Goal: Information Seeking & Learning: Learn about a topic

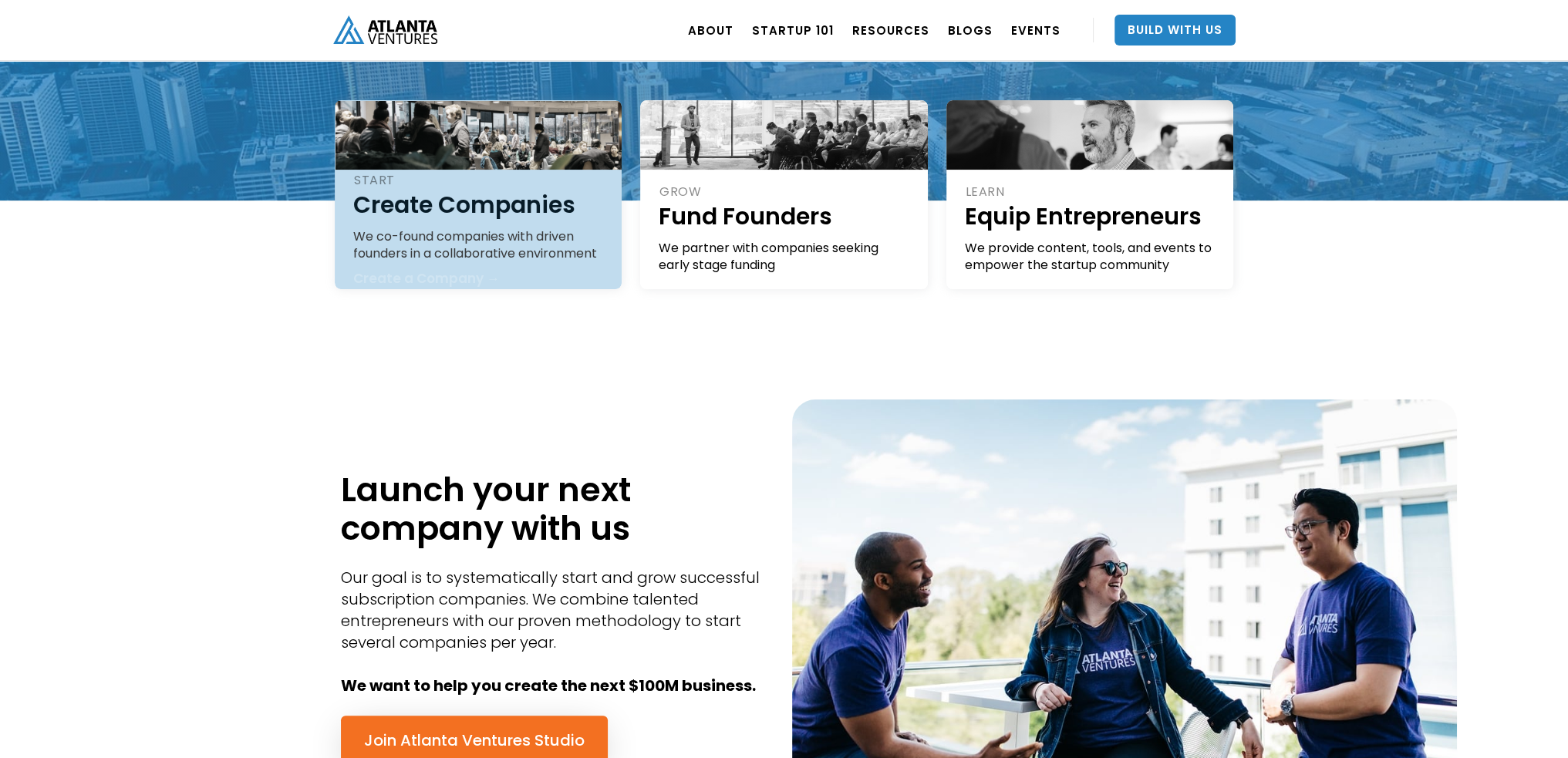
scroll to position [617, 0]
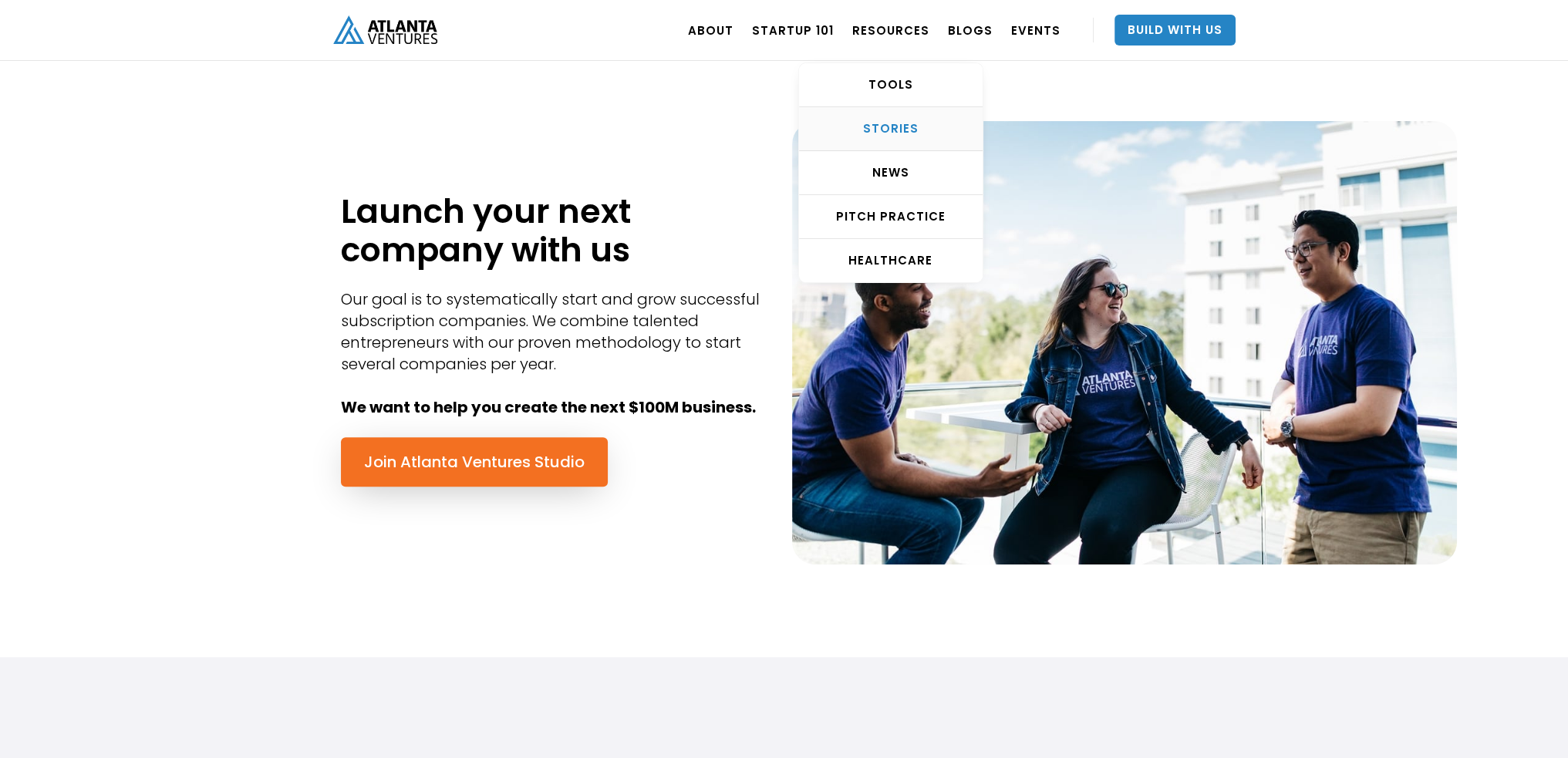
click at [924, 128] on div "STORIES" at bounding box center [891, 128] width 184 height 16
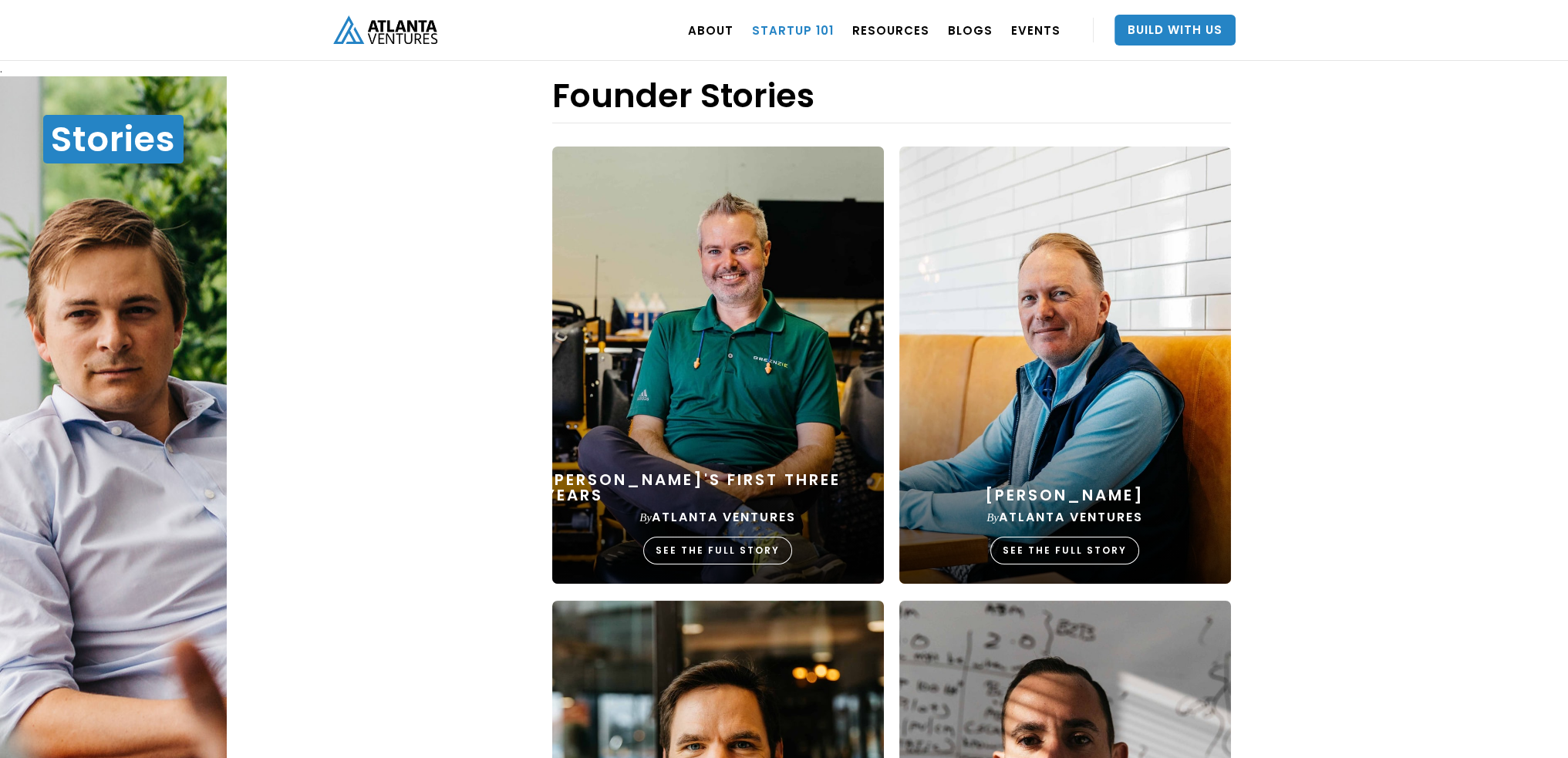
click at [774, 36] on link "Startup 101" at bounding box center [793, 30] width 82 height 43
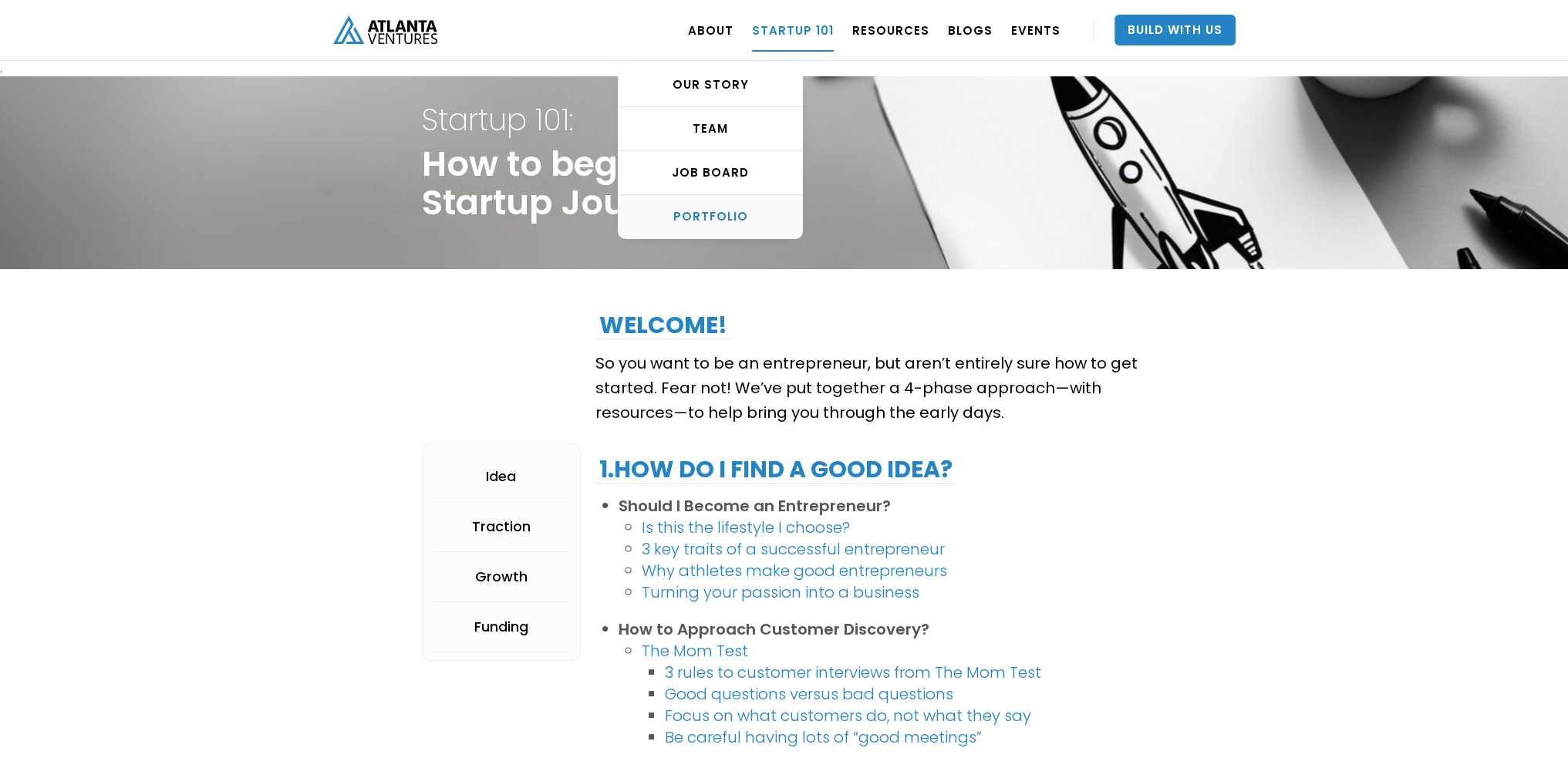
click at [719, 204] on link "PORTFOLIO" at bounding box center [711, 217] width 184 height 43
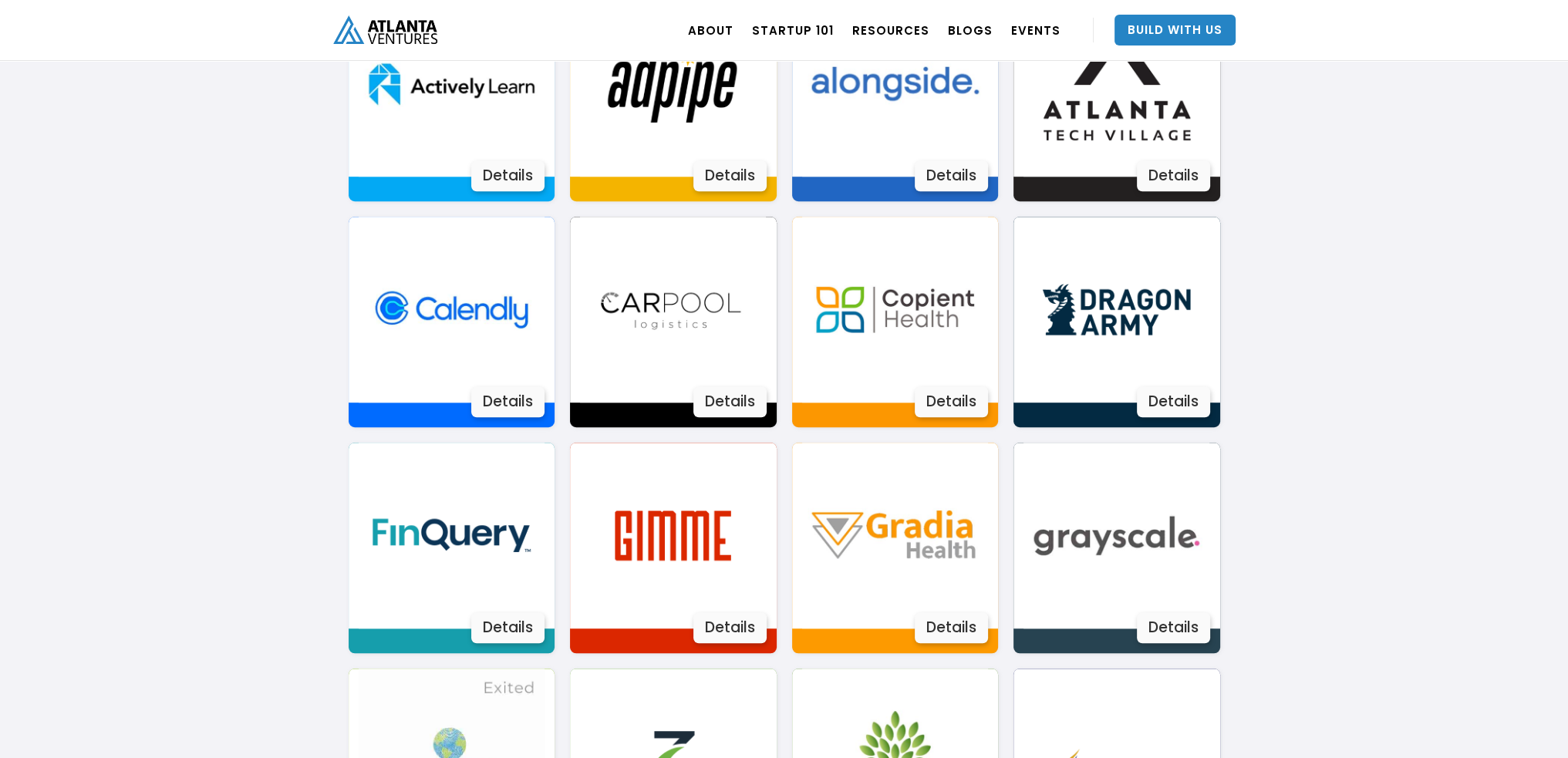
scroll to position [1335, 0]
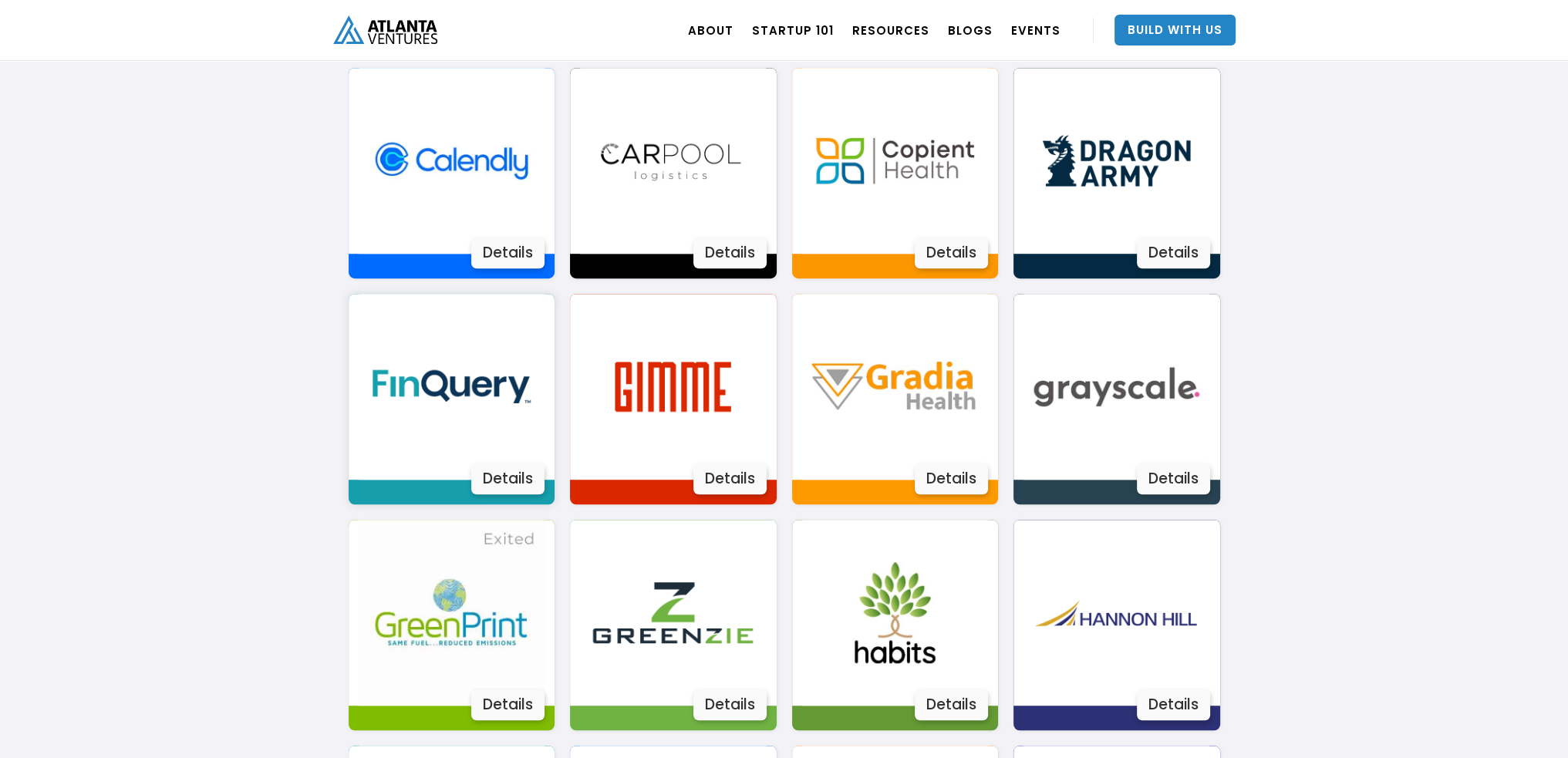
click at [486, 478] on div "Details" at bounding box center [508, 479] width 73 height 31
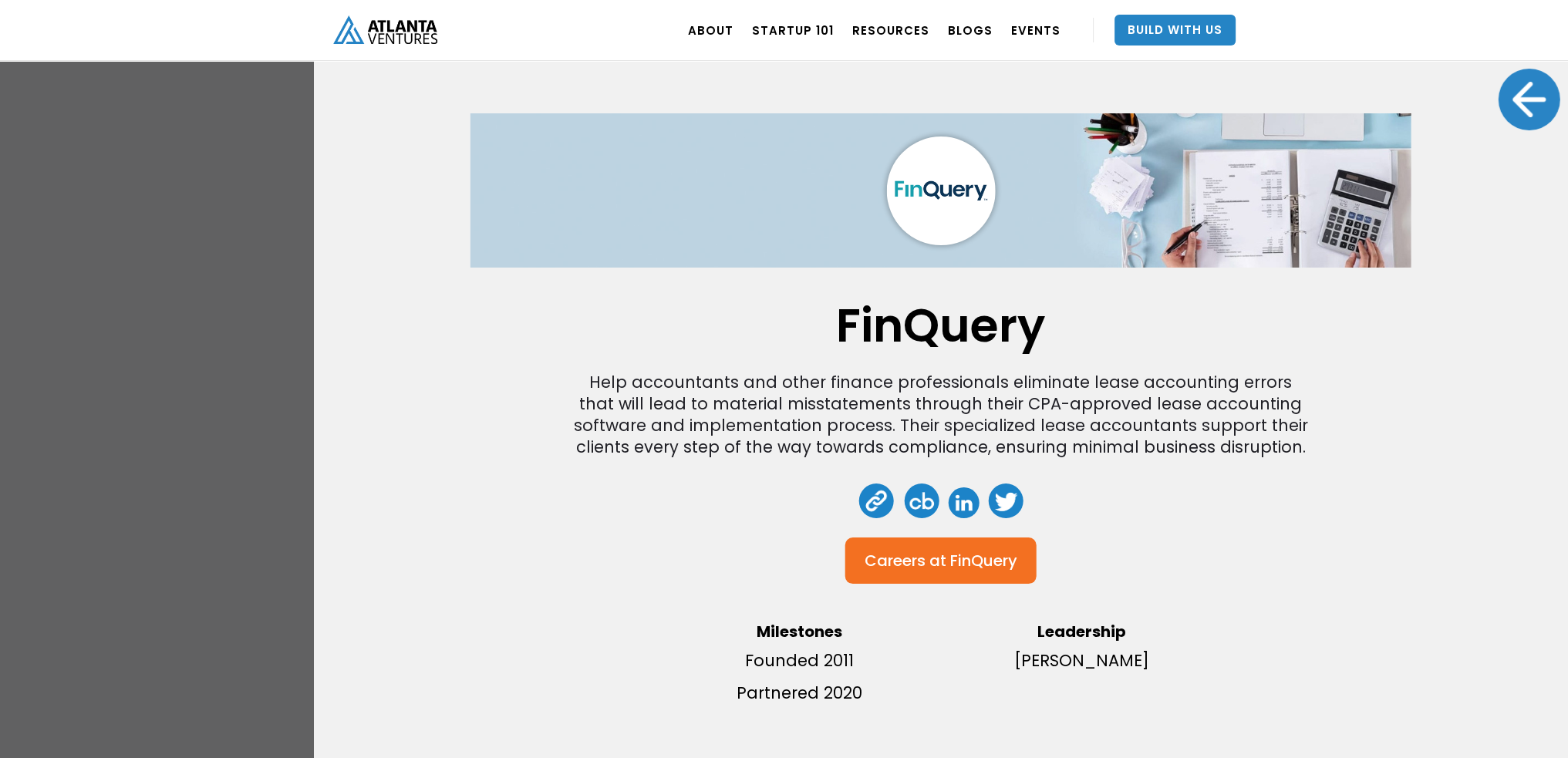
scroll to position [1643, 0]
click at [221, 388] on div "FinQuery Help accountants and other finance professionals eliminate lease accou…" at bounding box center [784, 379] width 1568 height 758
click at [1503, 89] on div at bounding box center [1529, 99] width 61 height 61
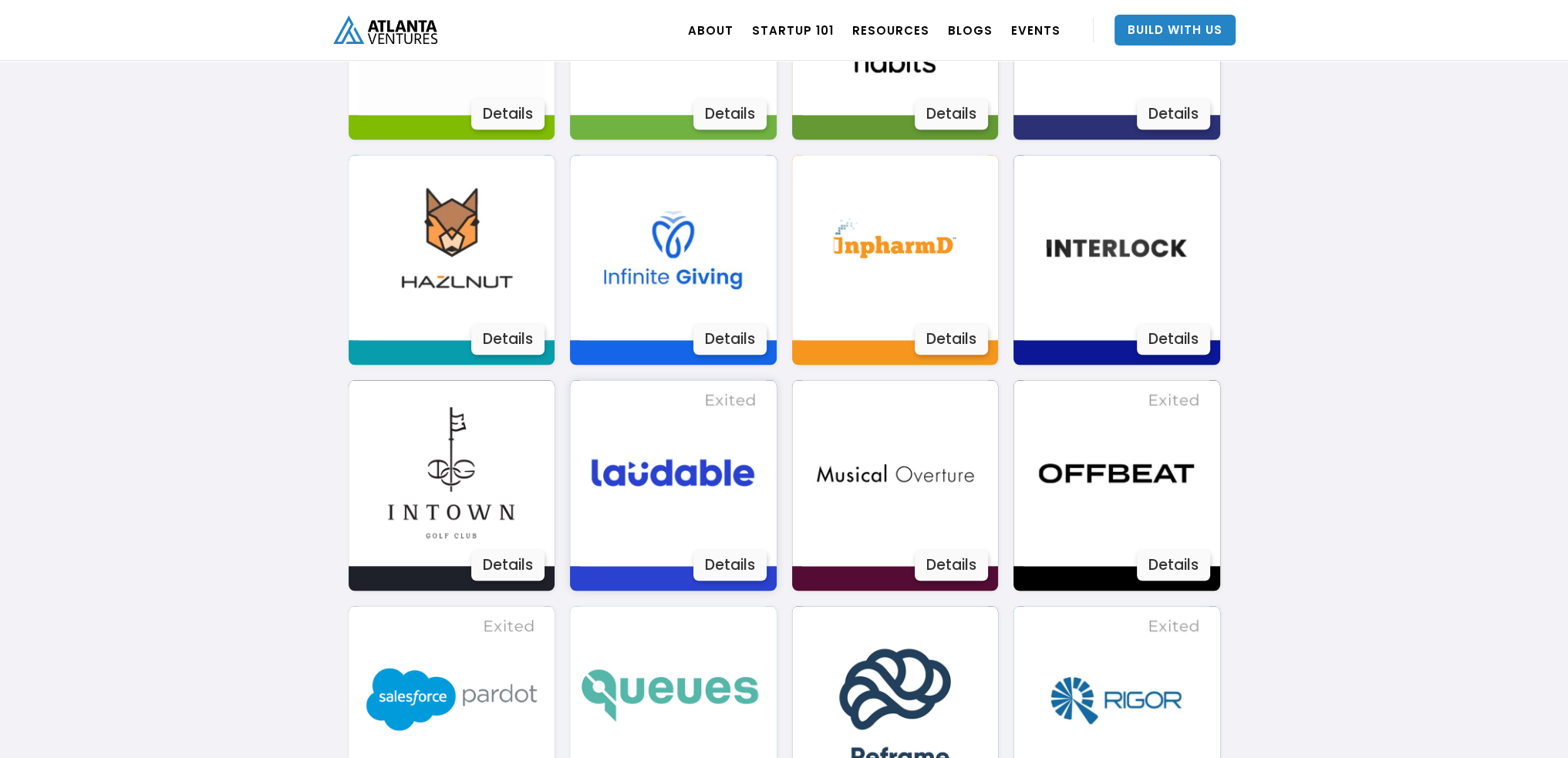
scroll to position [2029, 0]
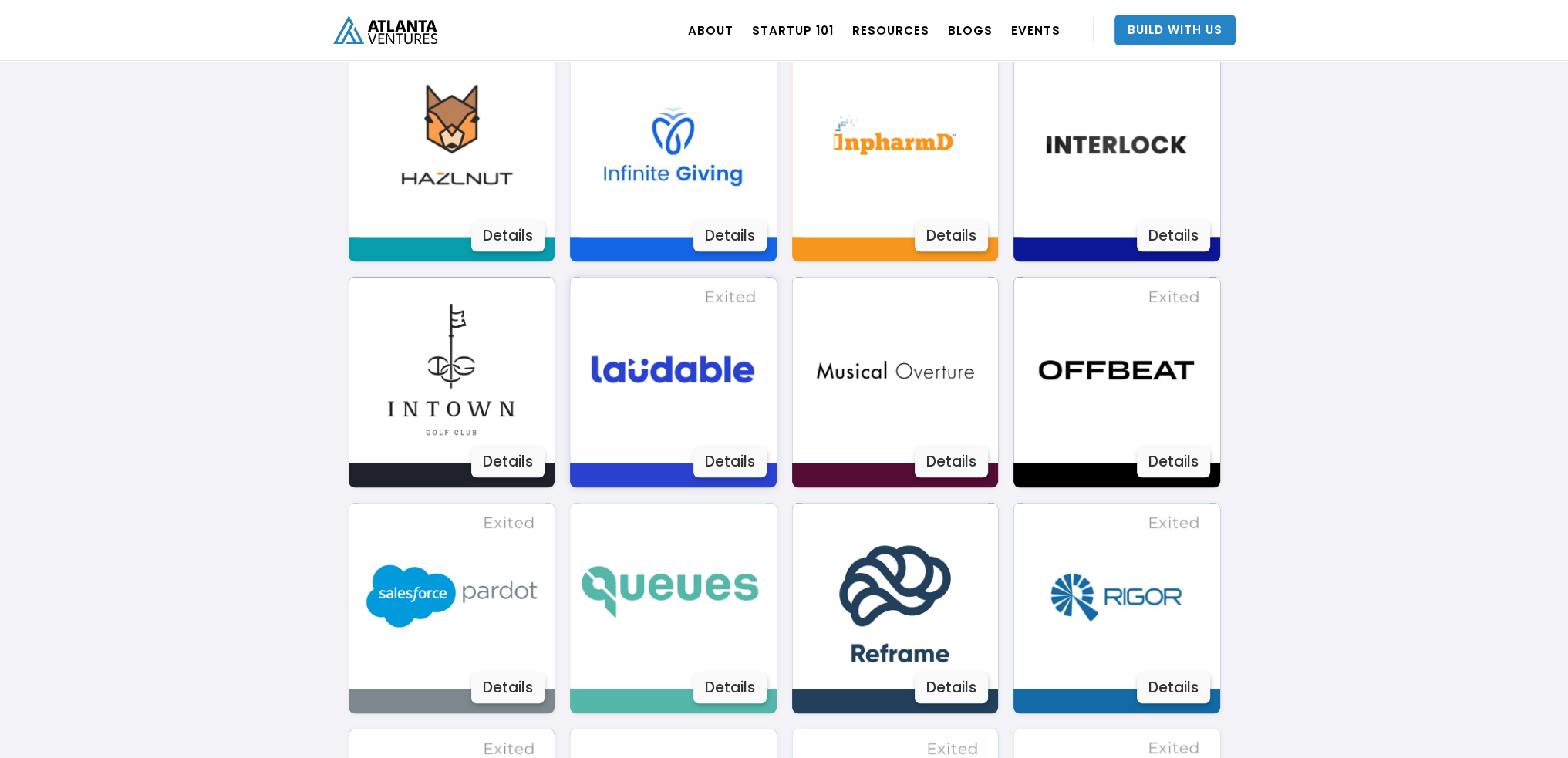
click at [726, 471] on div "Details" at bounding box center [730, 461] width 73 height 31
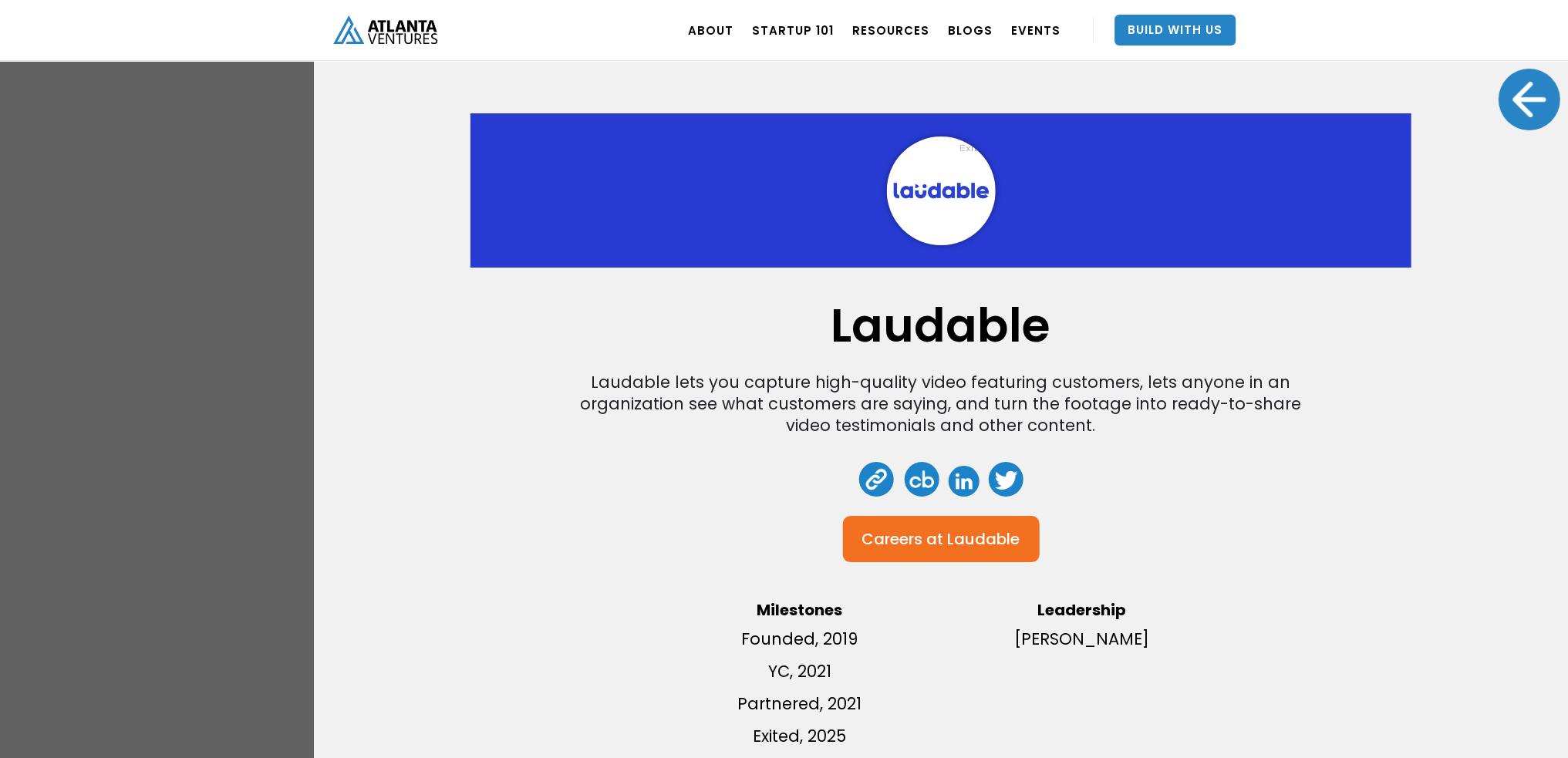
scroll to position [11, 0]
click at [1517, 89] on div at bounding box center [1529, 99] width 61 height 61
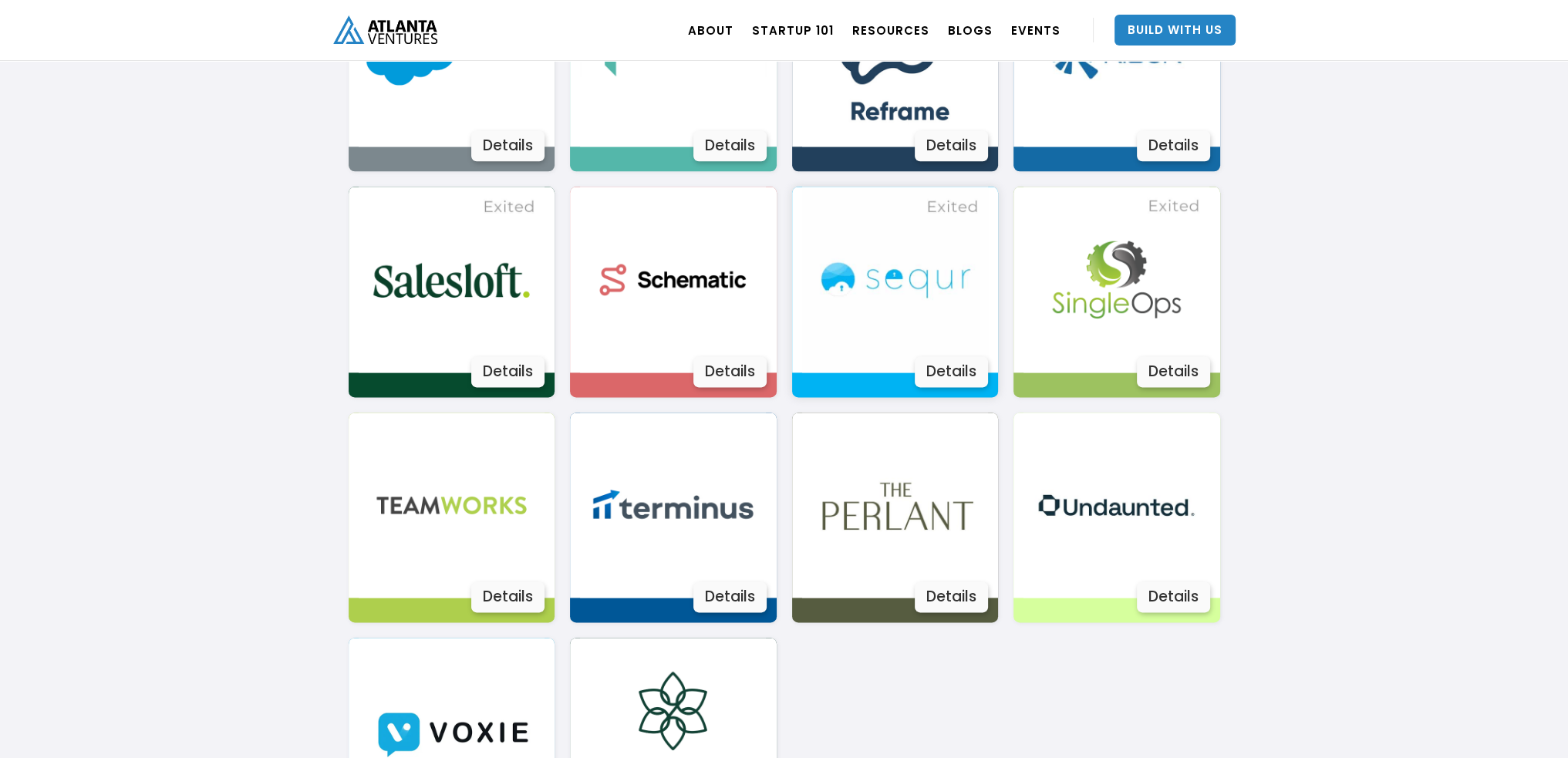
scroll to position [2568, 0]
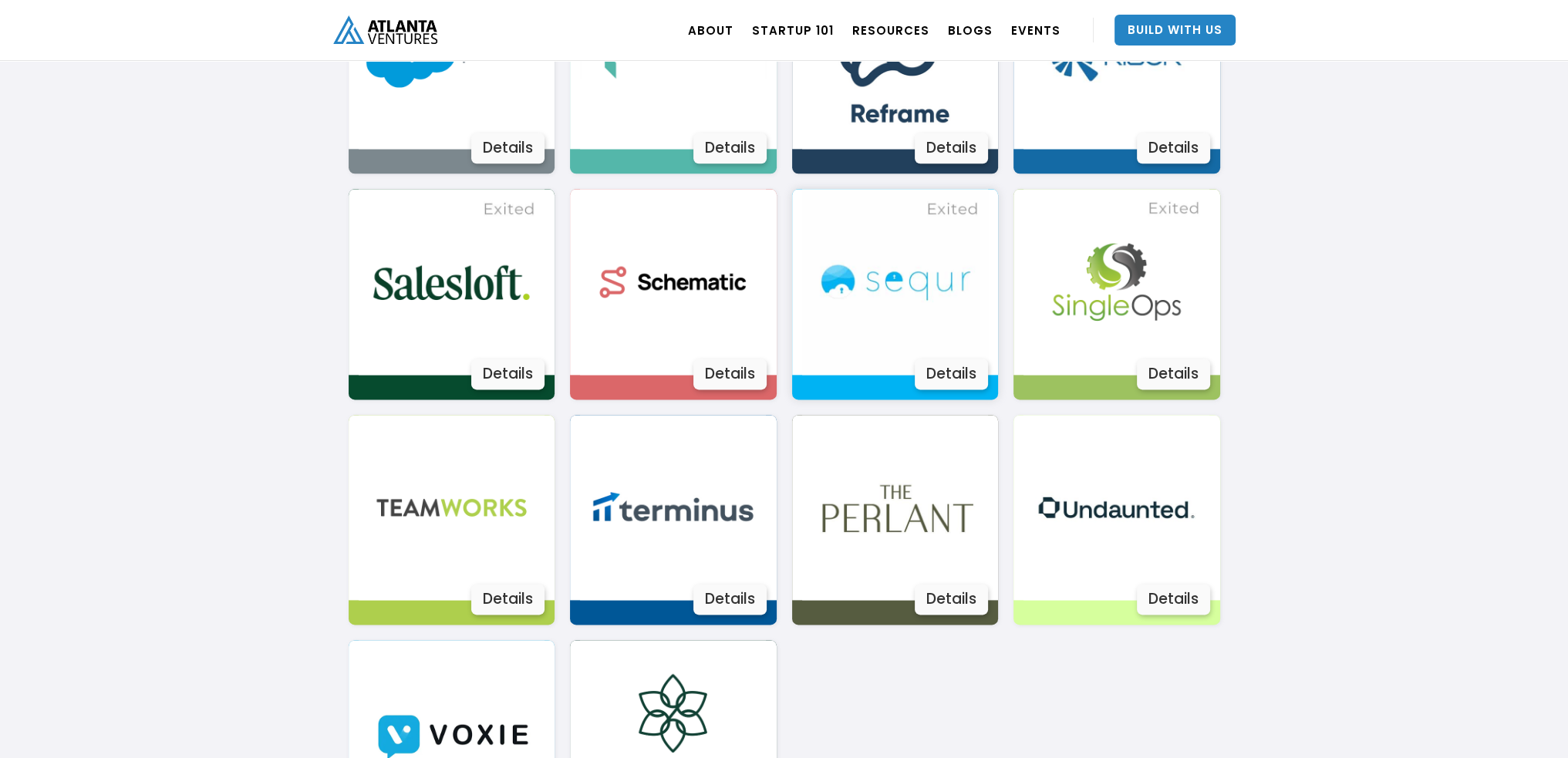
click at [934, 374] on div "Details" at bounding box center [951, 374] width 73 height 31
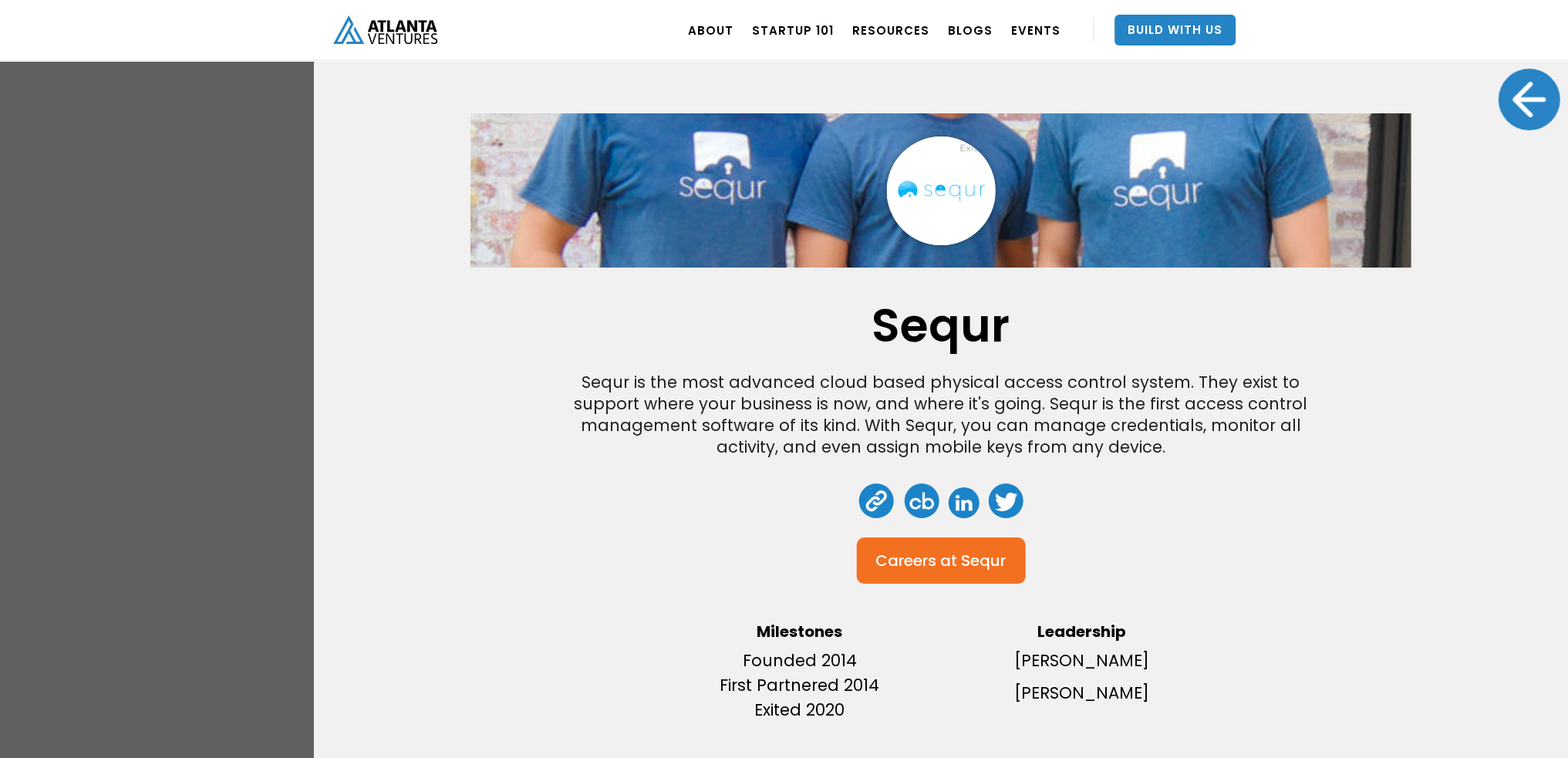
click at [1508, 95] on div at bounding box center [1529, 99] width 61 height 61
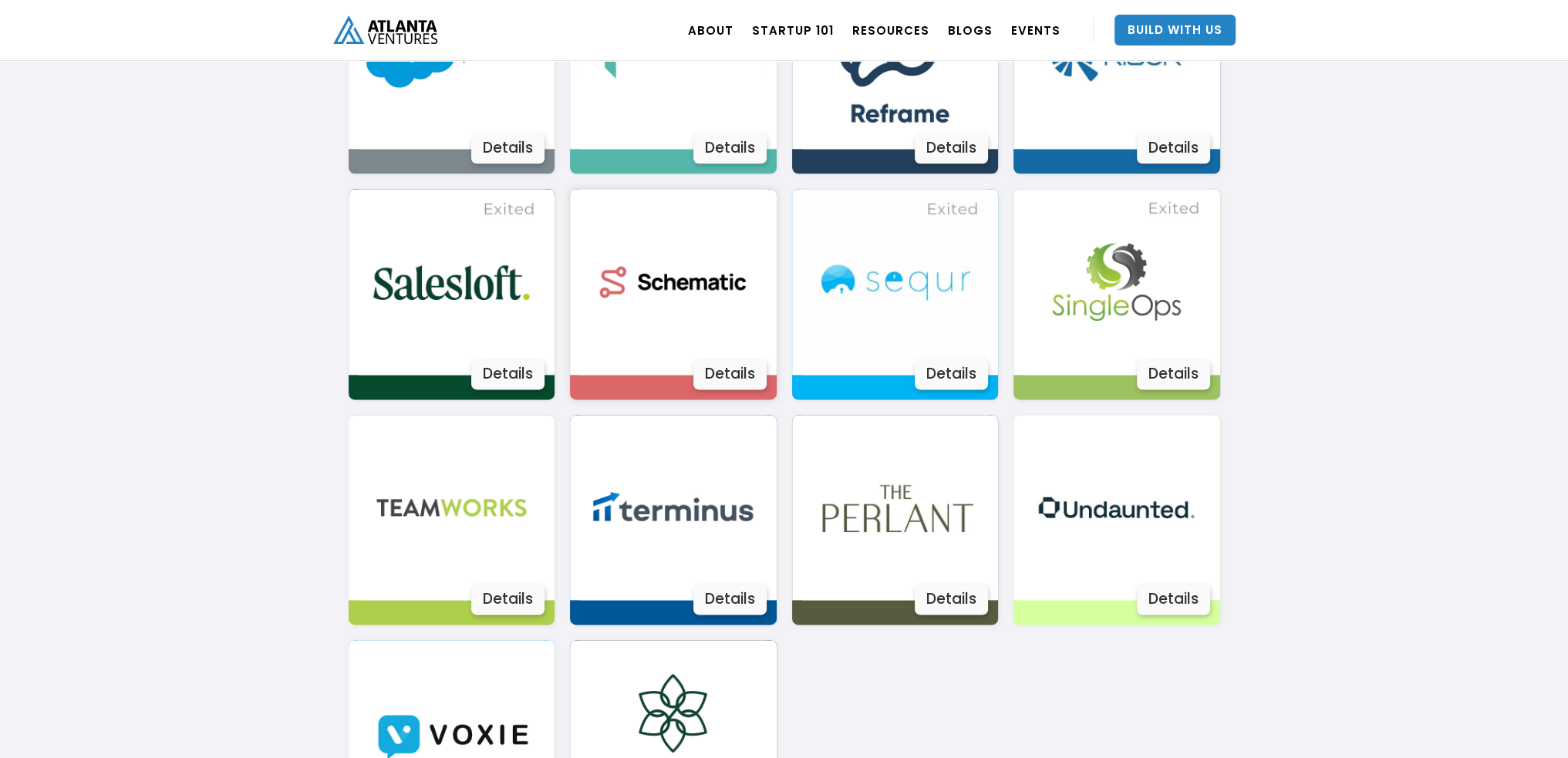
click at [729, 375] on div "Details" at bounding box center [730, 374] width 73 height 31
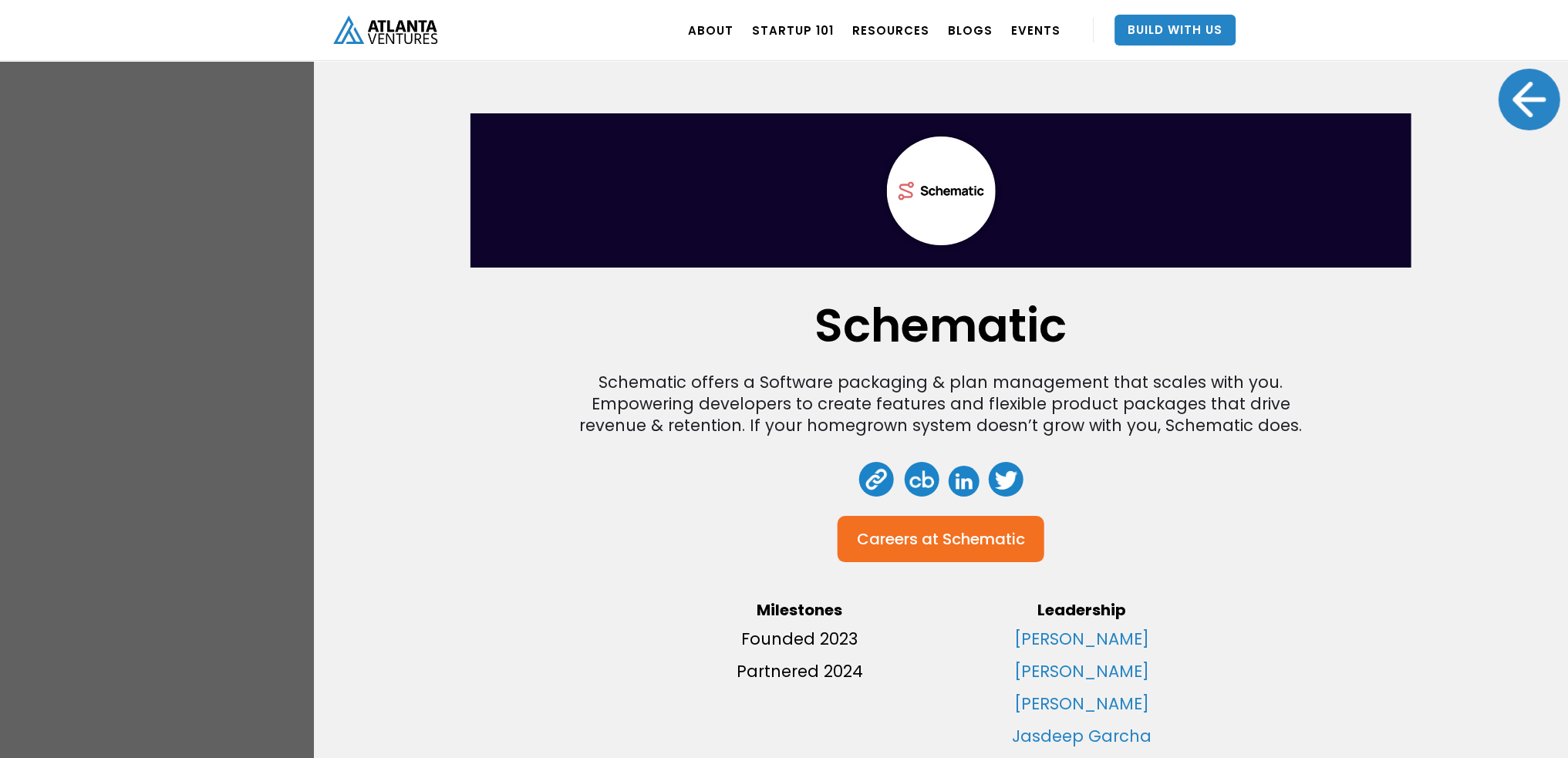
scroll to position [11, 0]
click at [1500, 94] on div at bounding box center [1529, 99] width 61 height 61
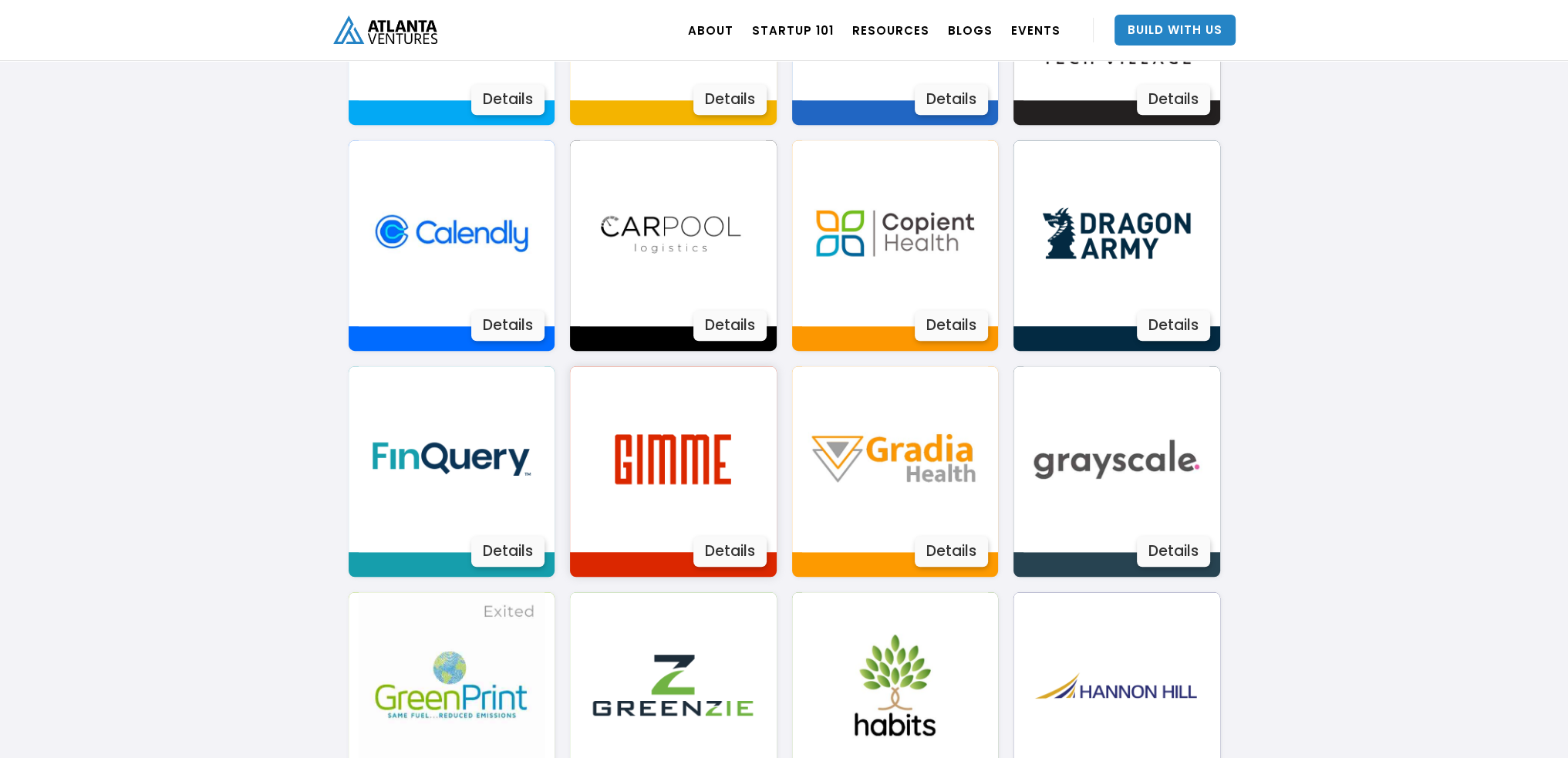
scroll to position [1258, 0]
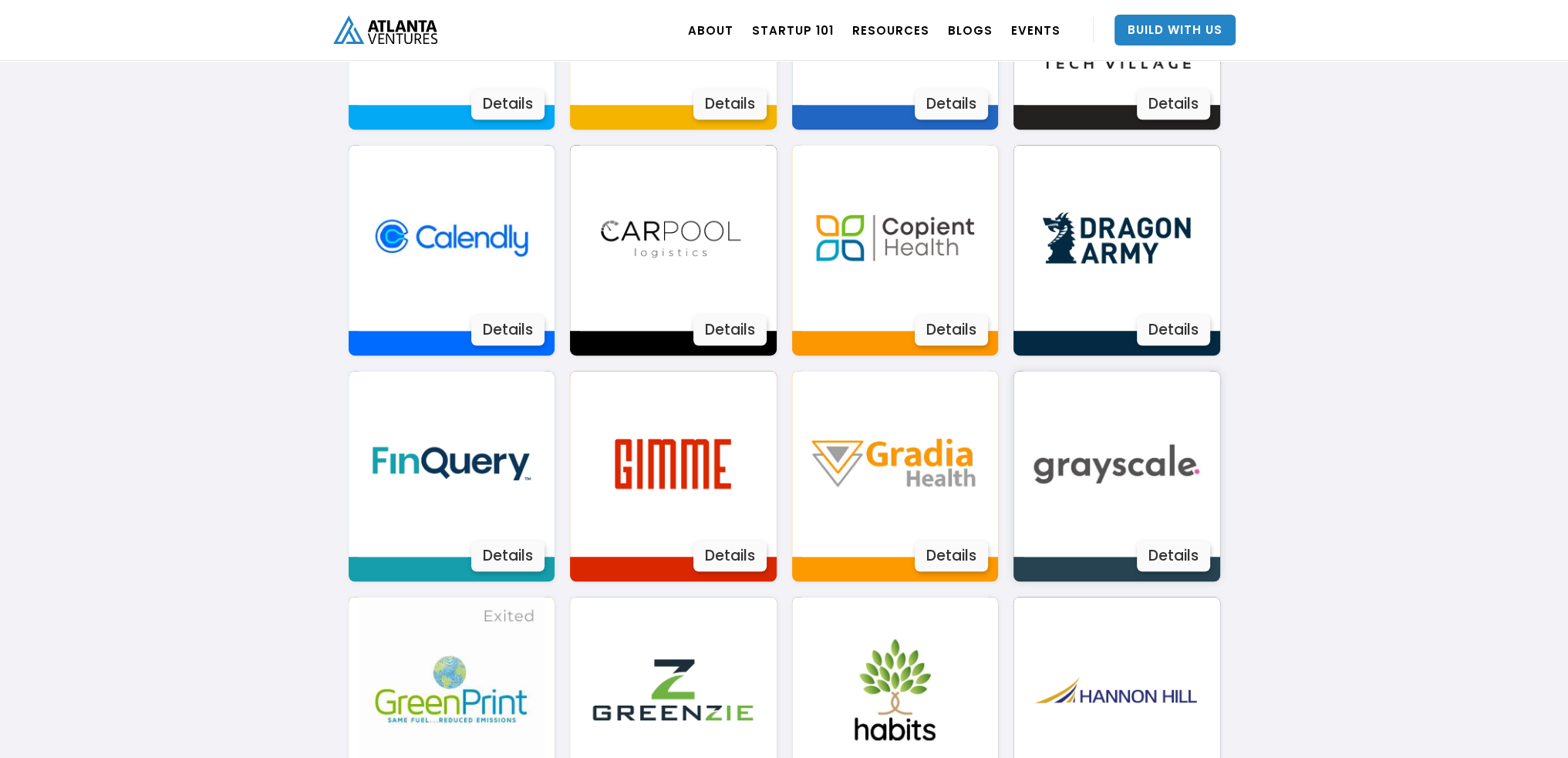
click at [1159, 553] on div "Details" at bounding box center [1173, 556] width 73 height 31
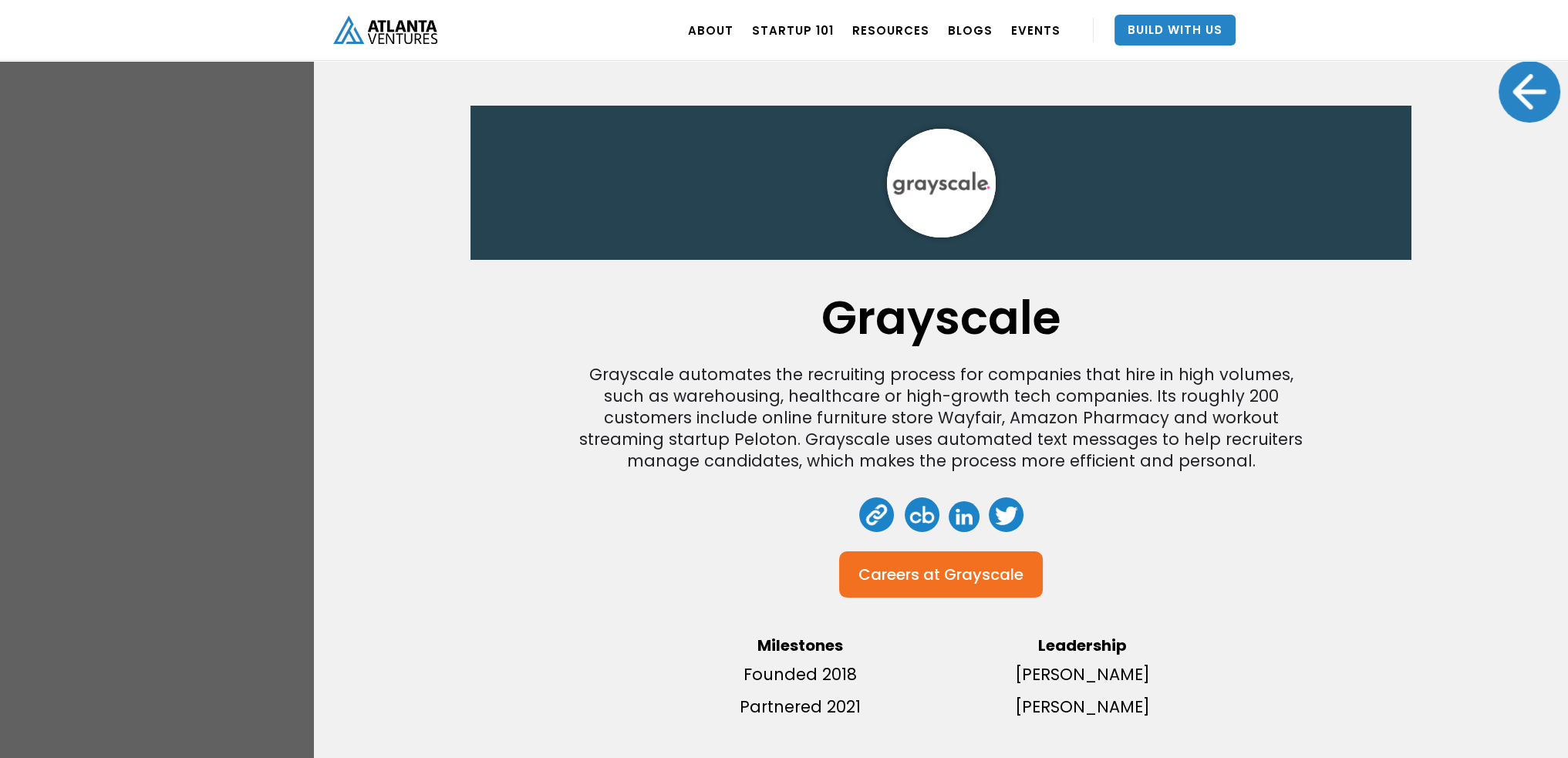
scroll to position [22, 0]
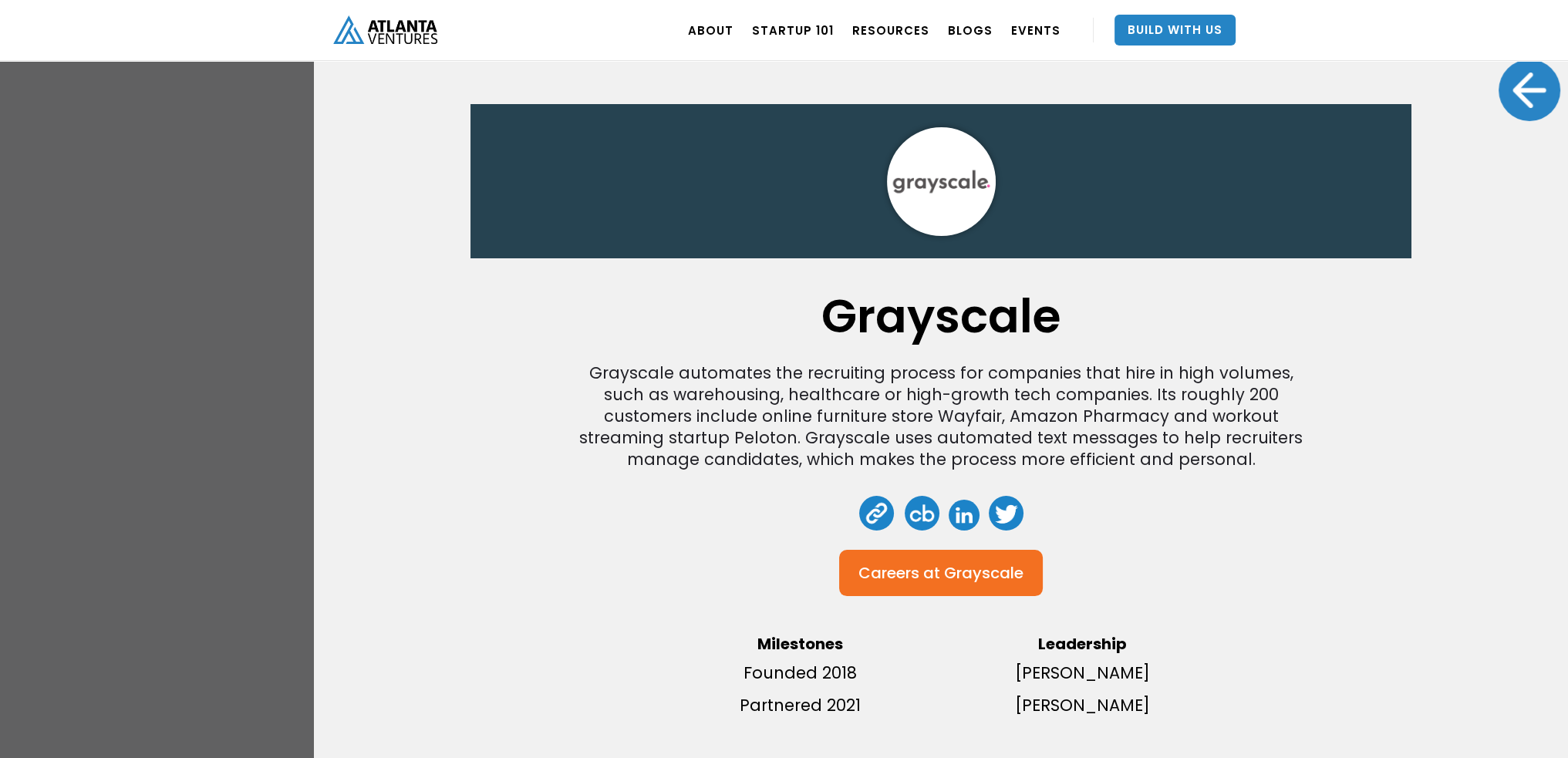
click at [1516, 100] on div at bounding box center [1529, 90] width 61 height 61
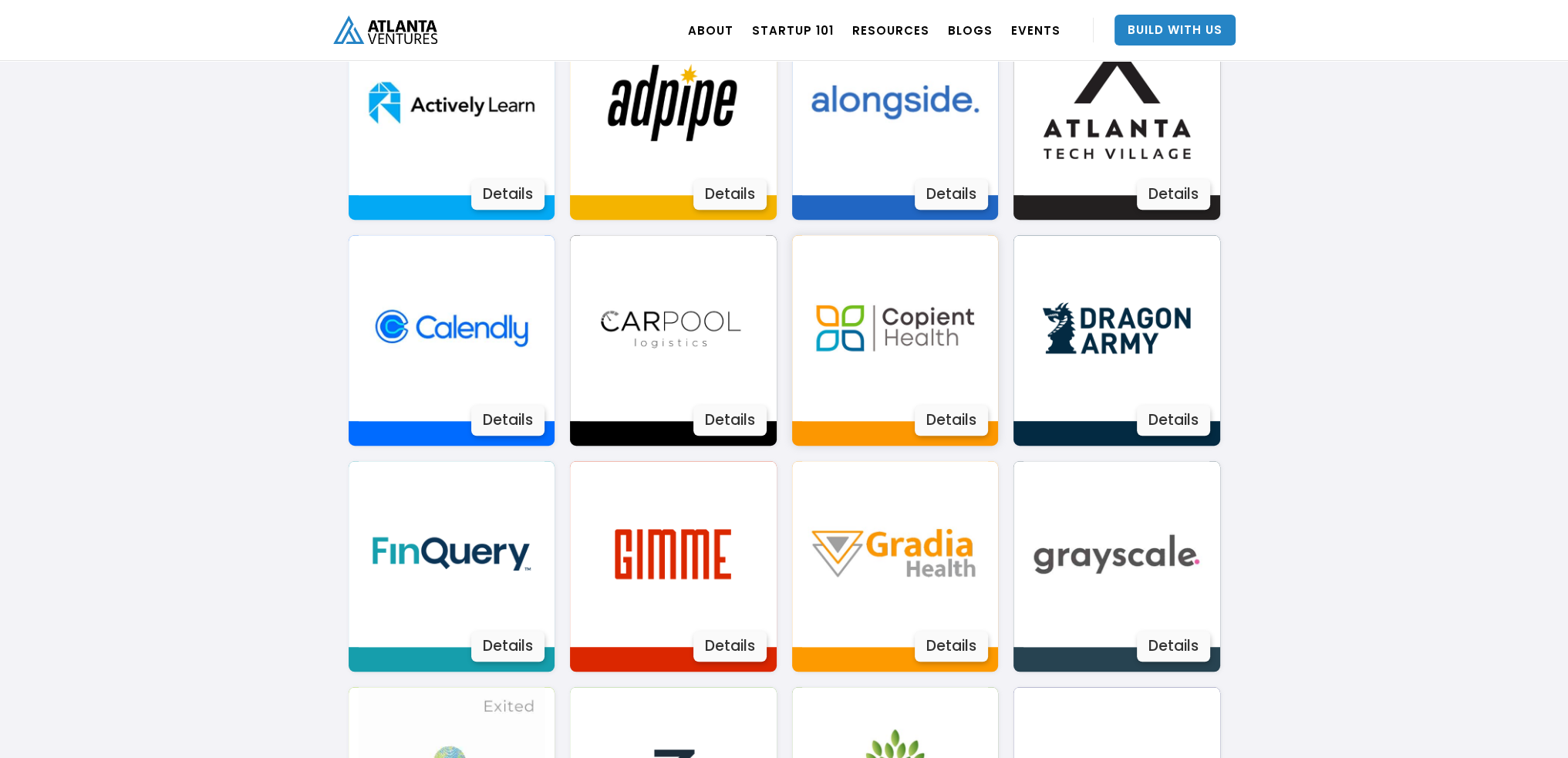
scroll to position [949, 0]
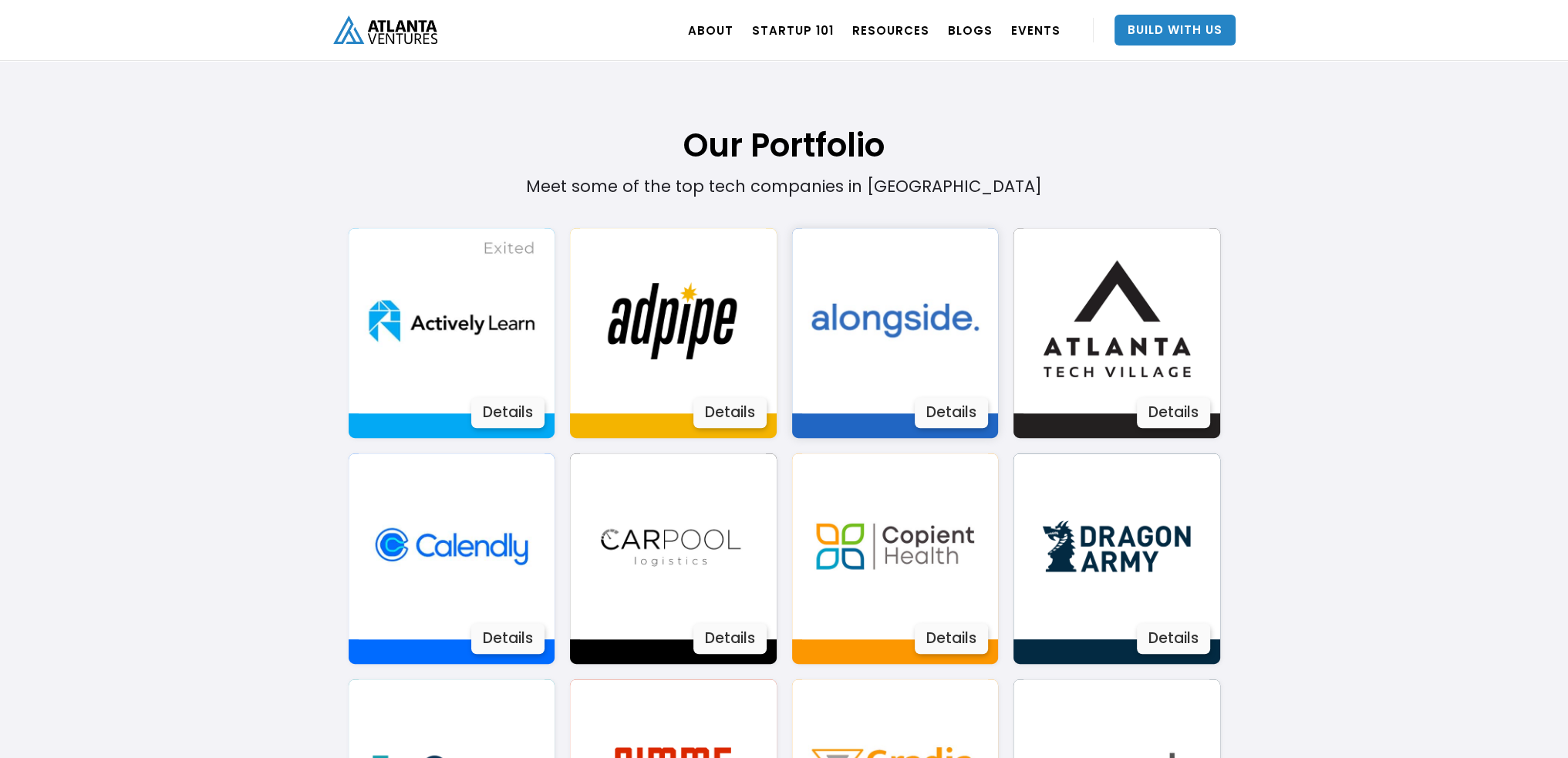
click at [960, 413] on div "Details" at bounding box center [951, 412] width 73 height 31
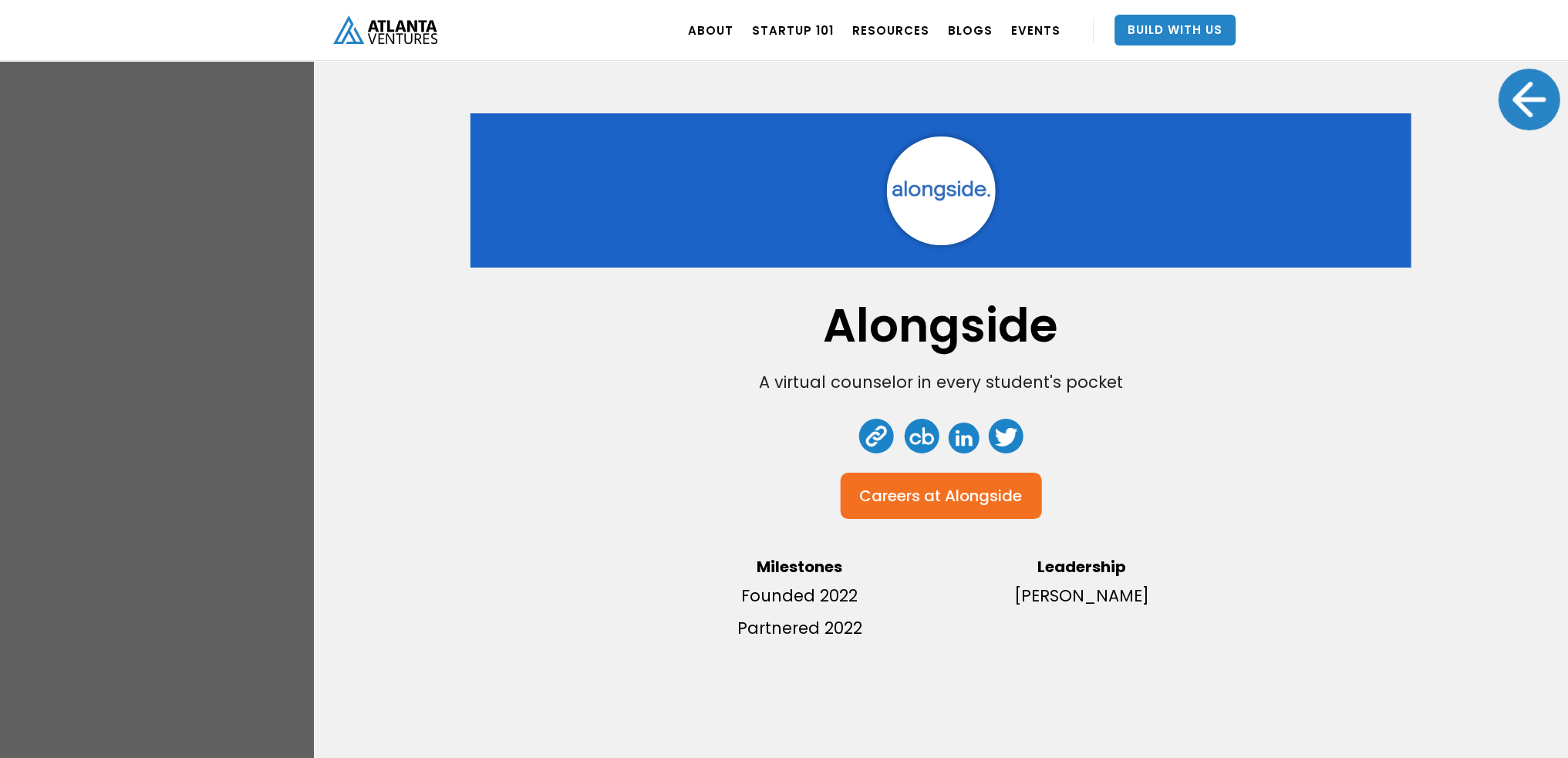
click at [1498, 106] on div at bounding box center [1529, 99] width 61 height 61
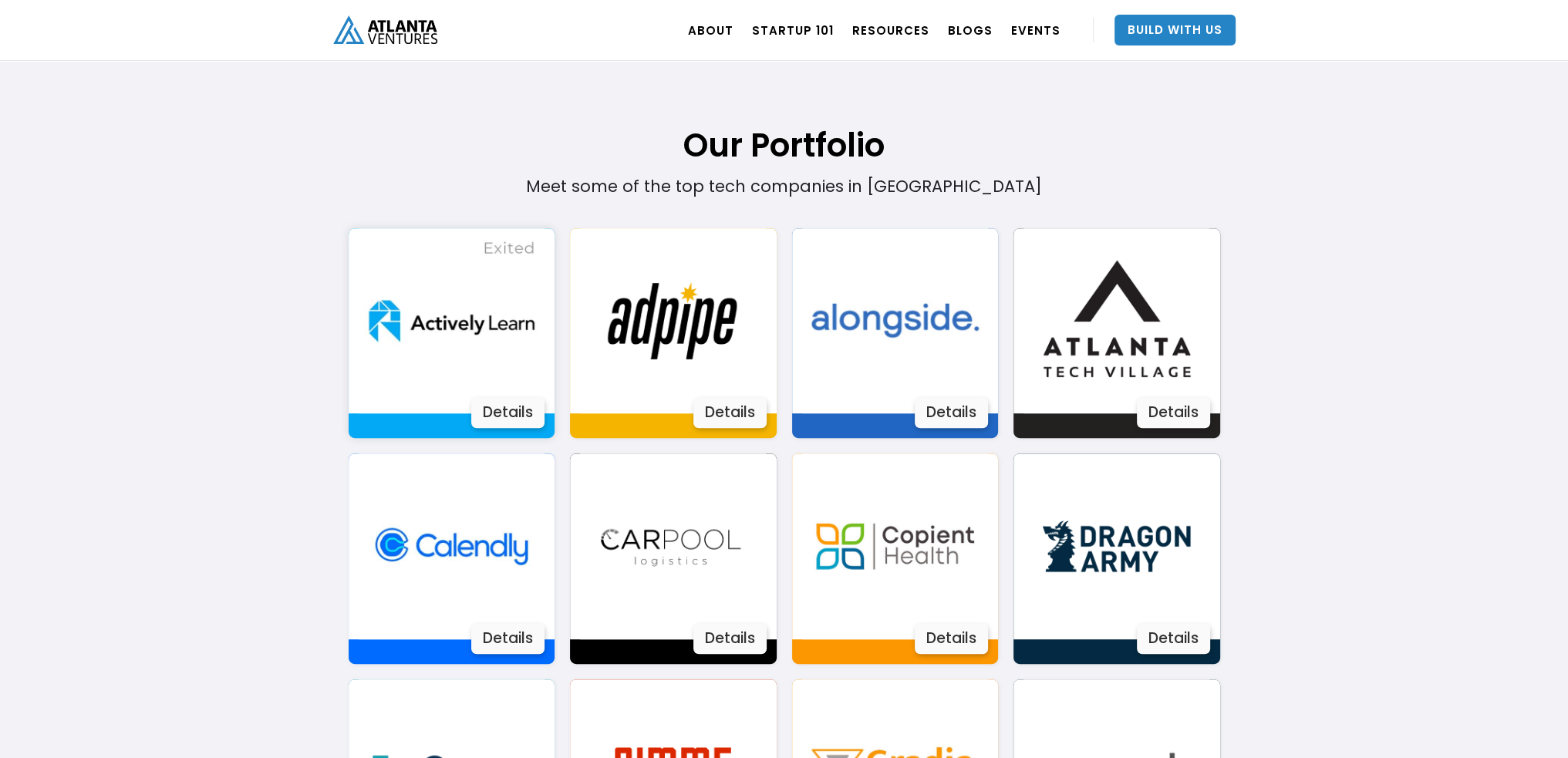
click at [522, 409] on div "Details" at bounding box center [508, 412] width 73 height 31
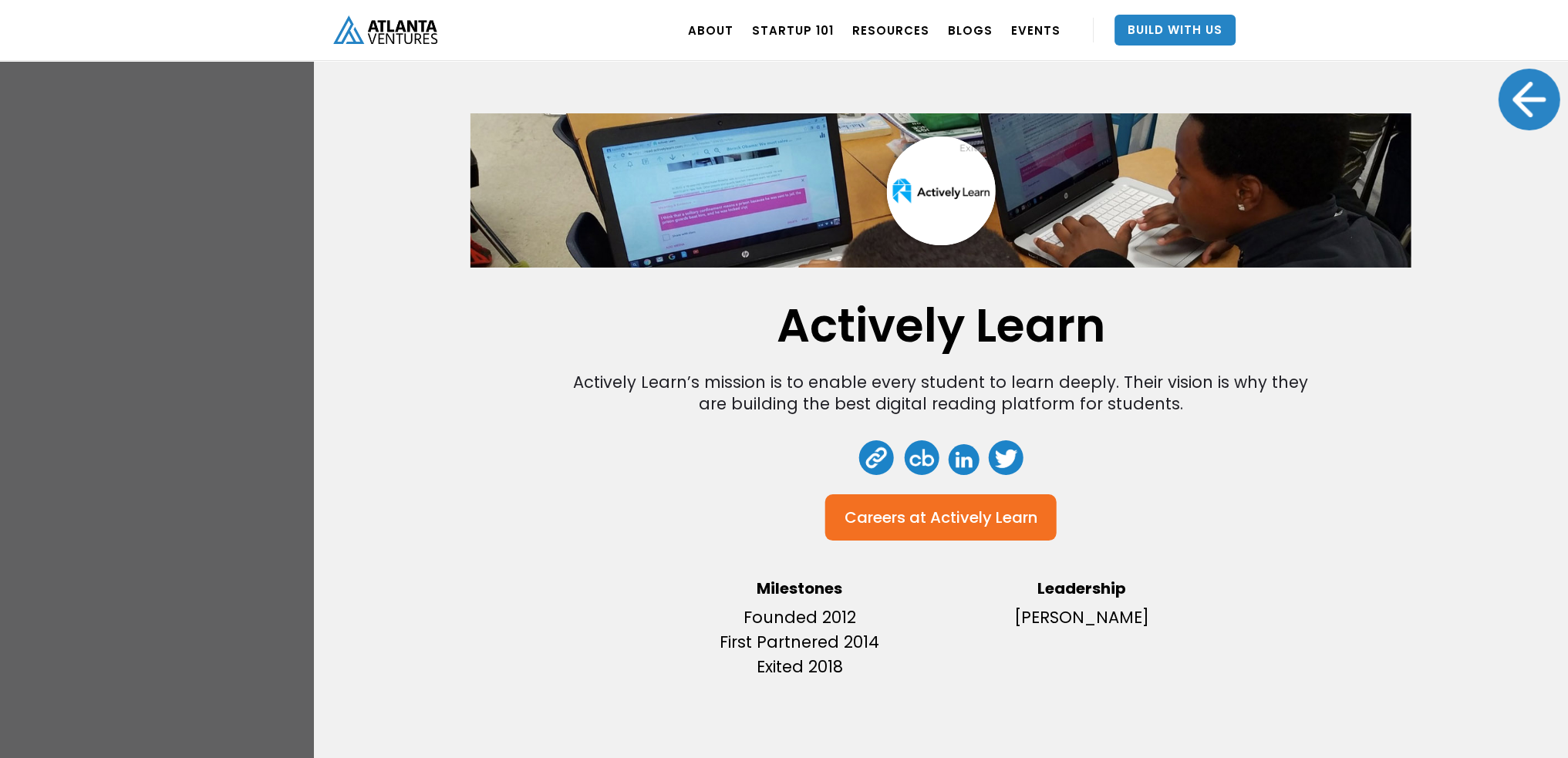
click at [1530, 98] on div at bounding box center [1529, 99] width 61 height 61
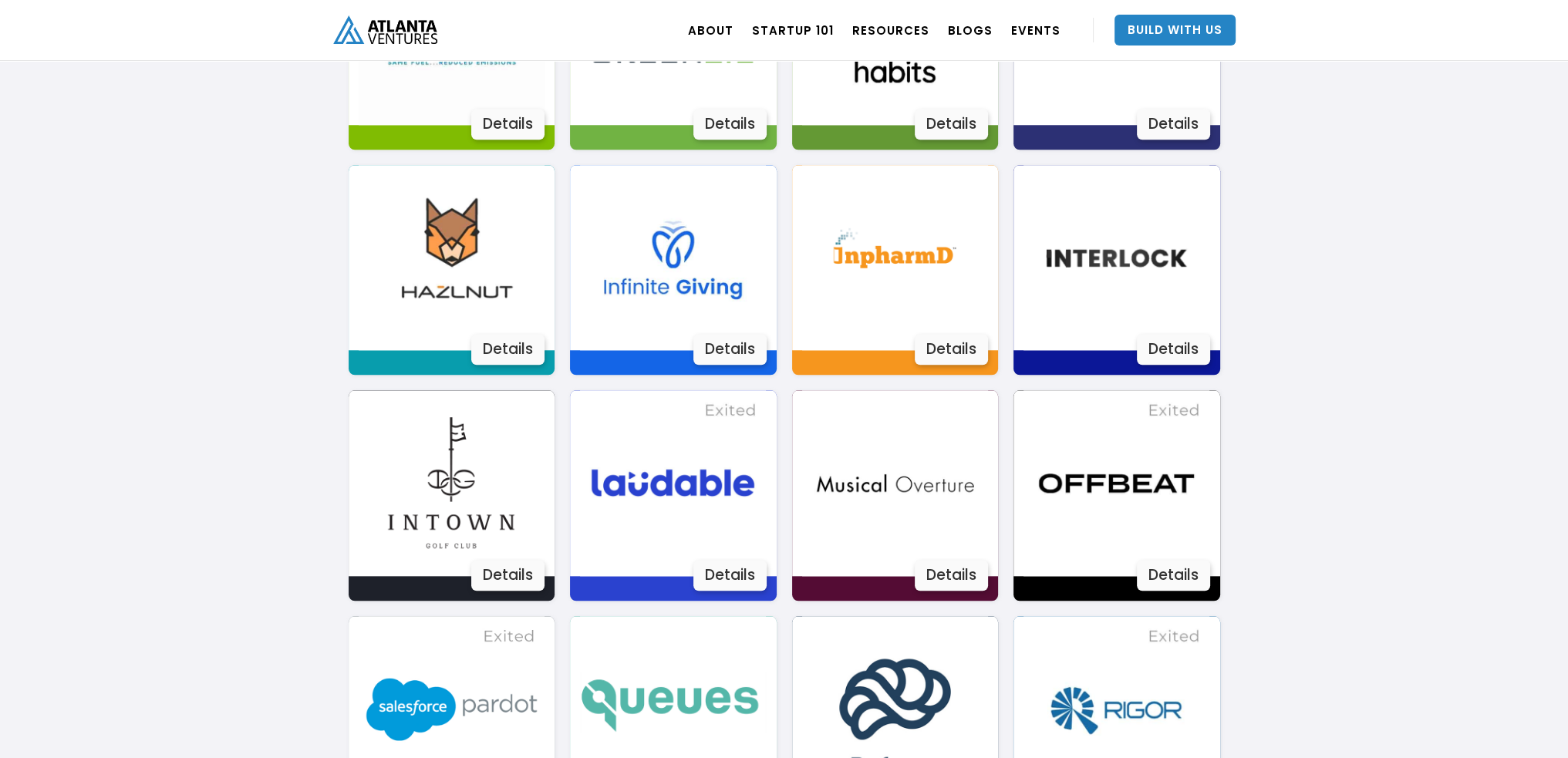
scroll to position [2006, 0]
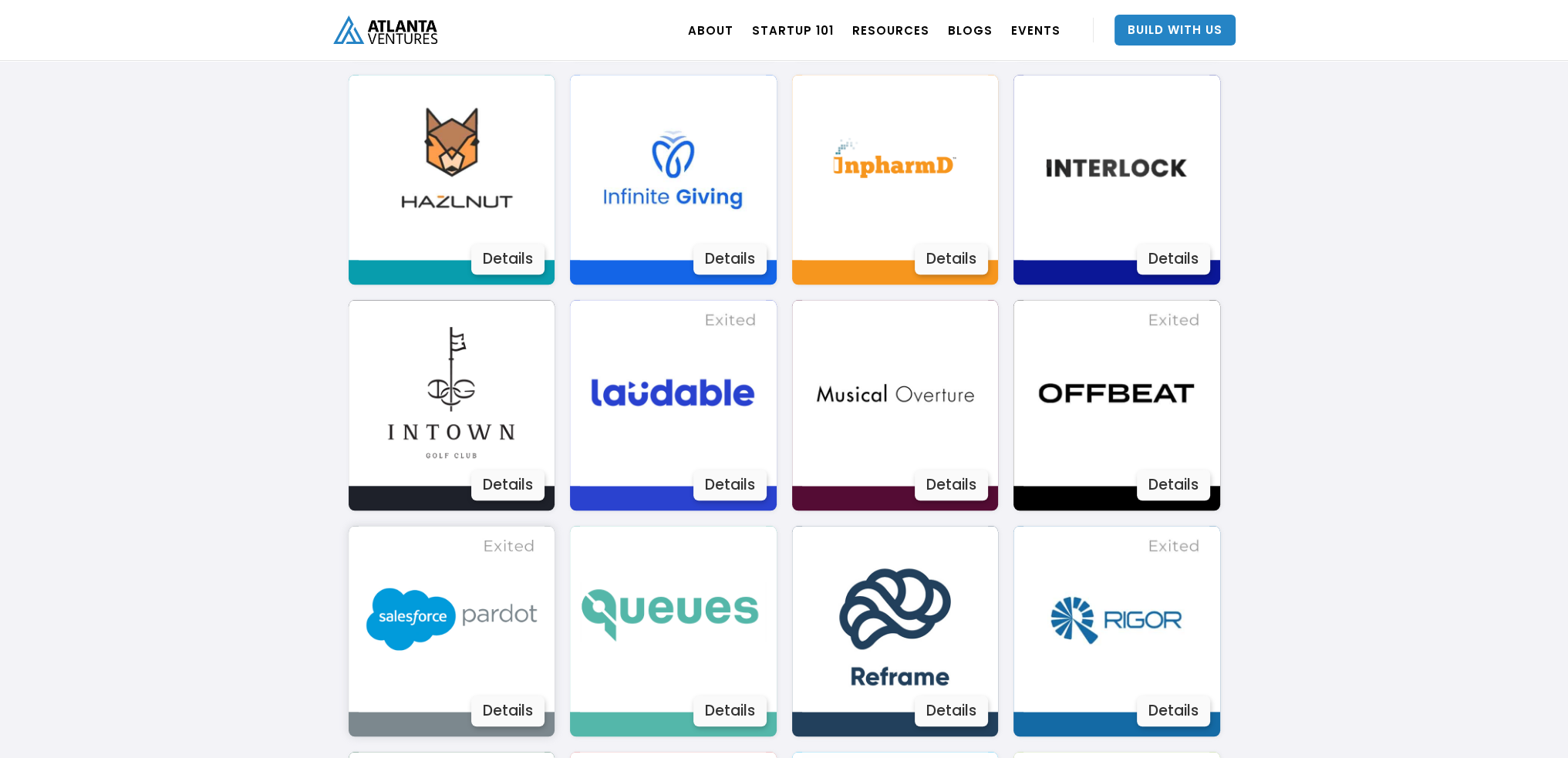
click at [519, 721] on div "Details" at bounding box center [508, 711] width 73 height 31
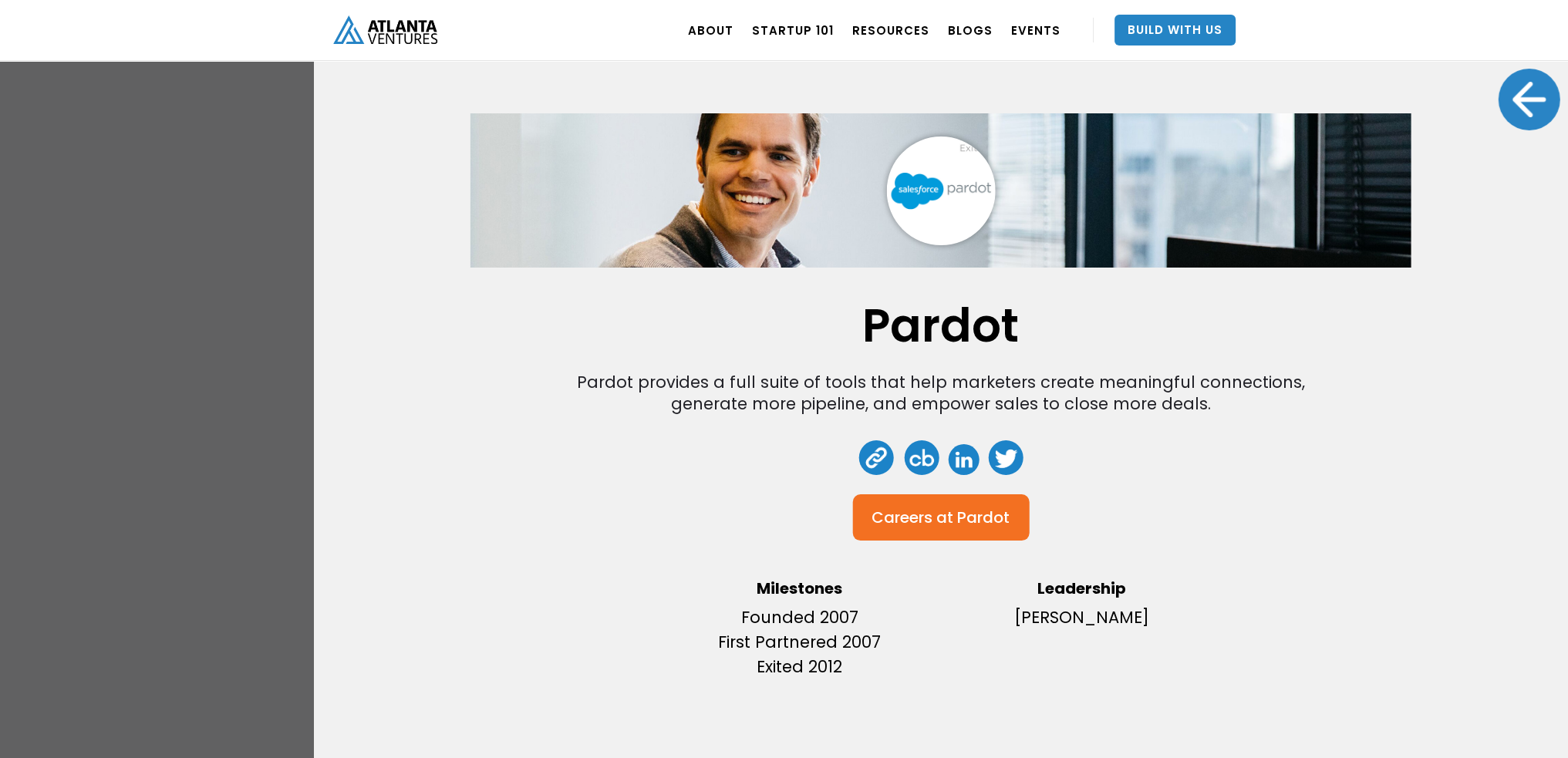
click at [1505, 108] on div at bounding box center [1529, 99] width 61 height 61
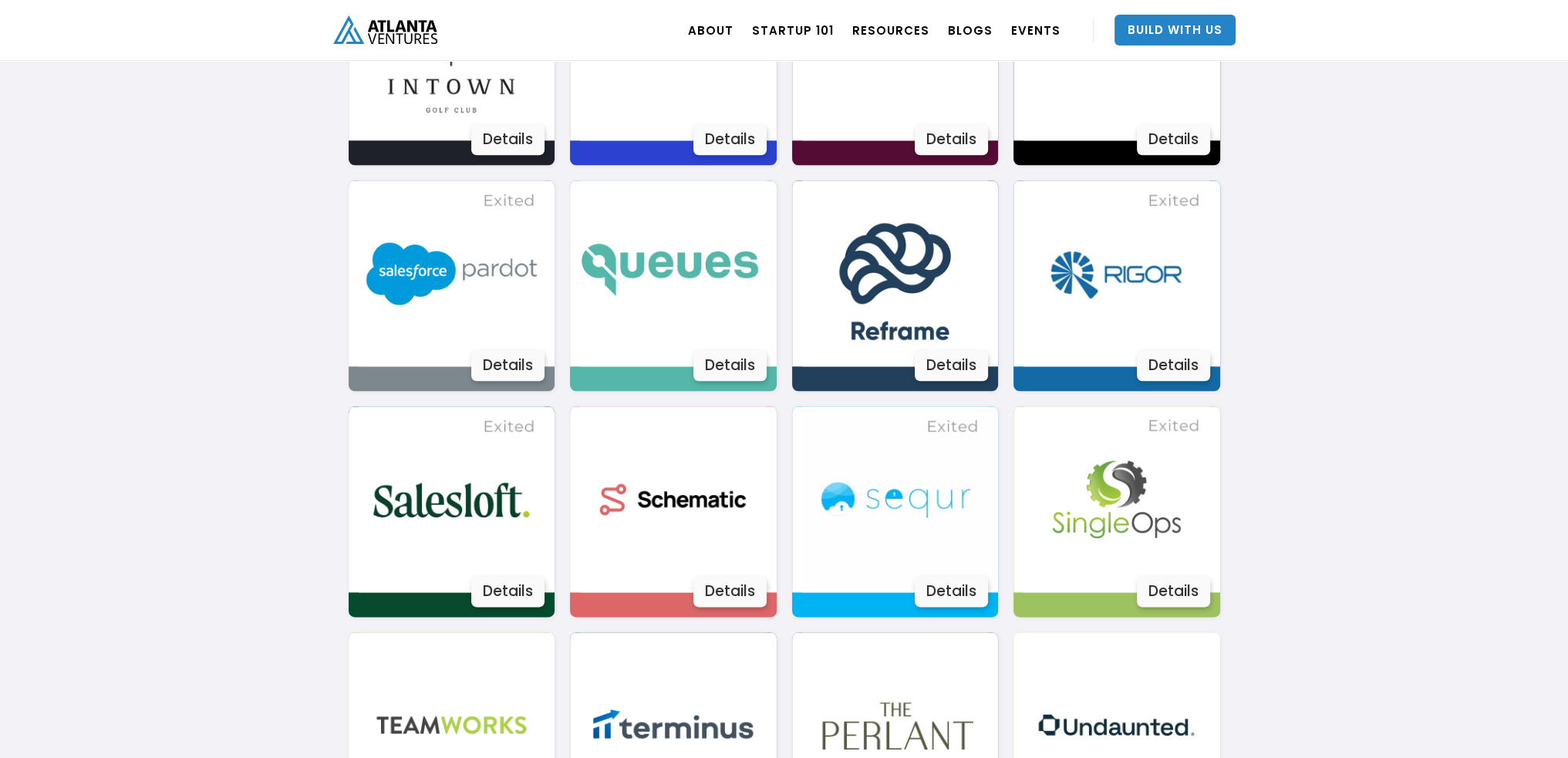
scroll to position [2391, 0]
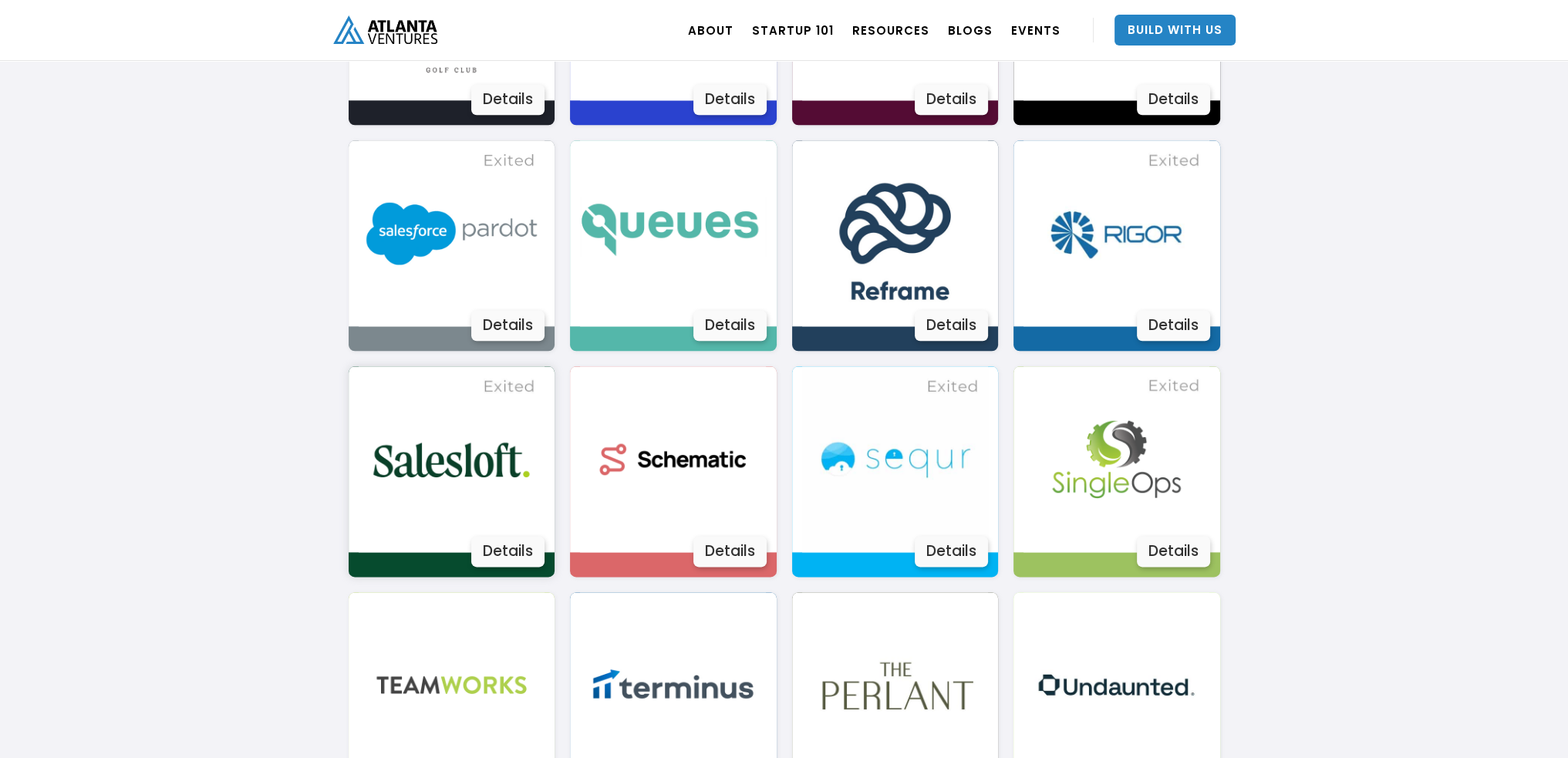
click at [514, 553] on div "Details" at bounding box center [508, 551] width 73 height 31
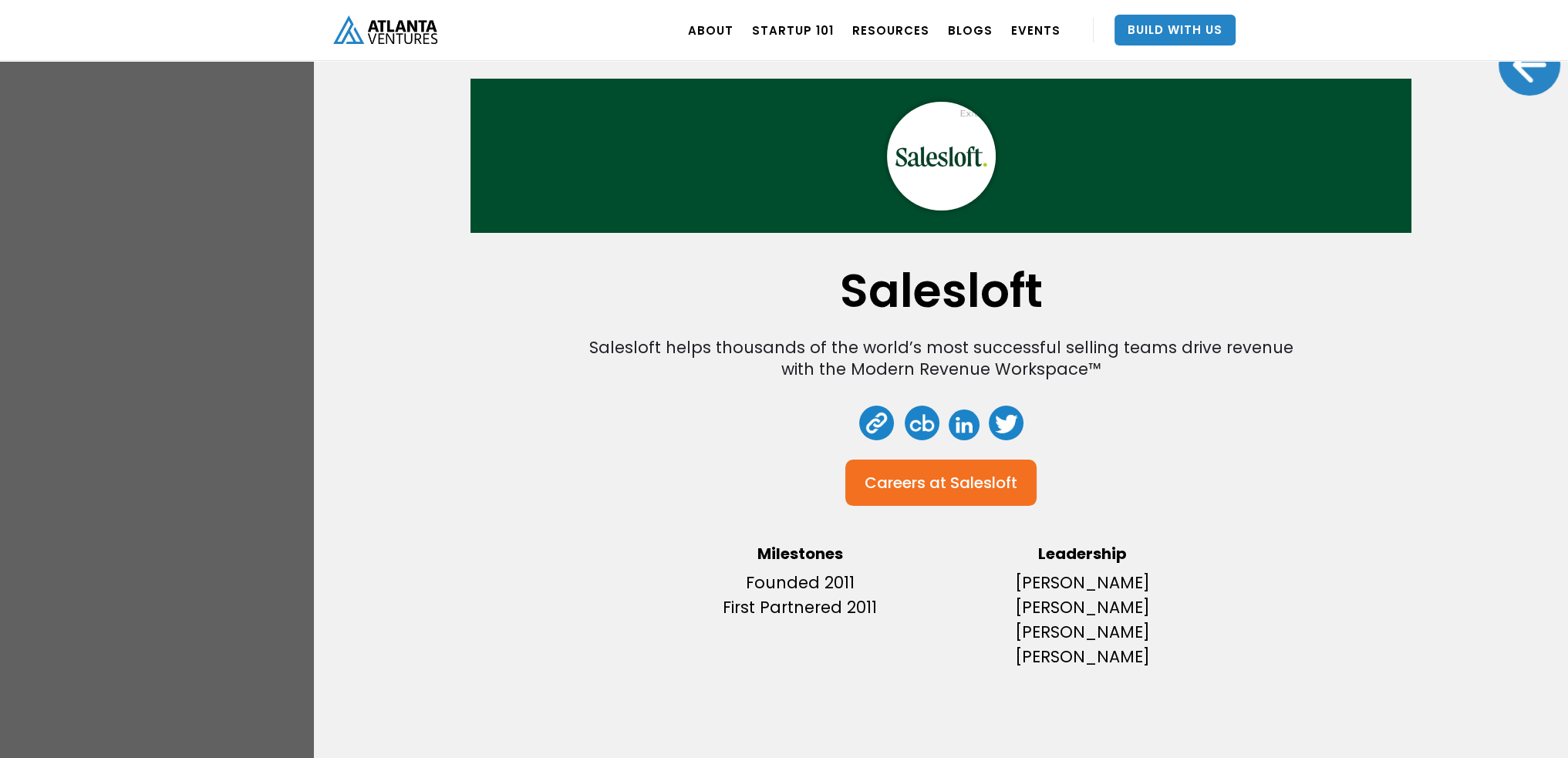
scroll to position [0, 0]
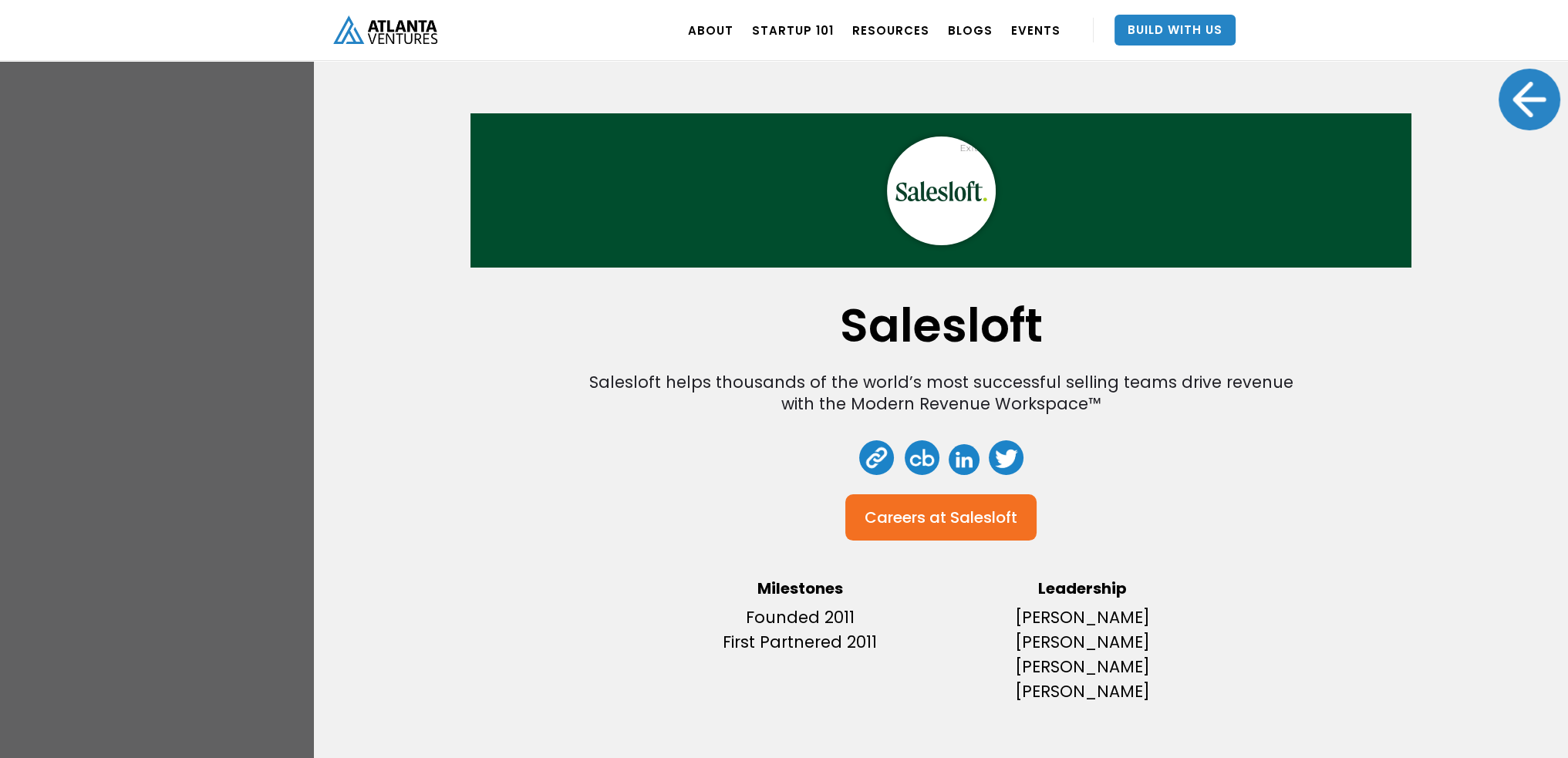
click at [1530, 98] on div at bounding box center [1529, 99] width 61 height 61
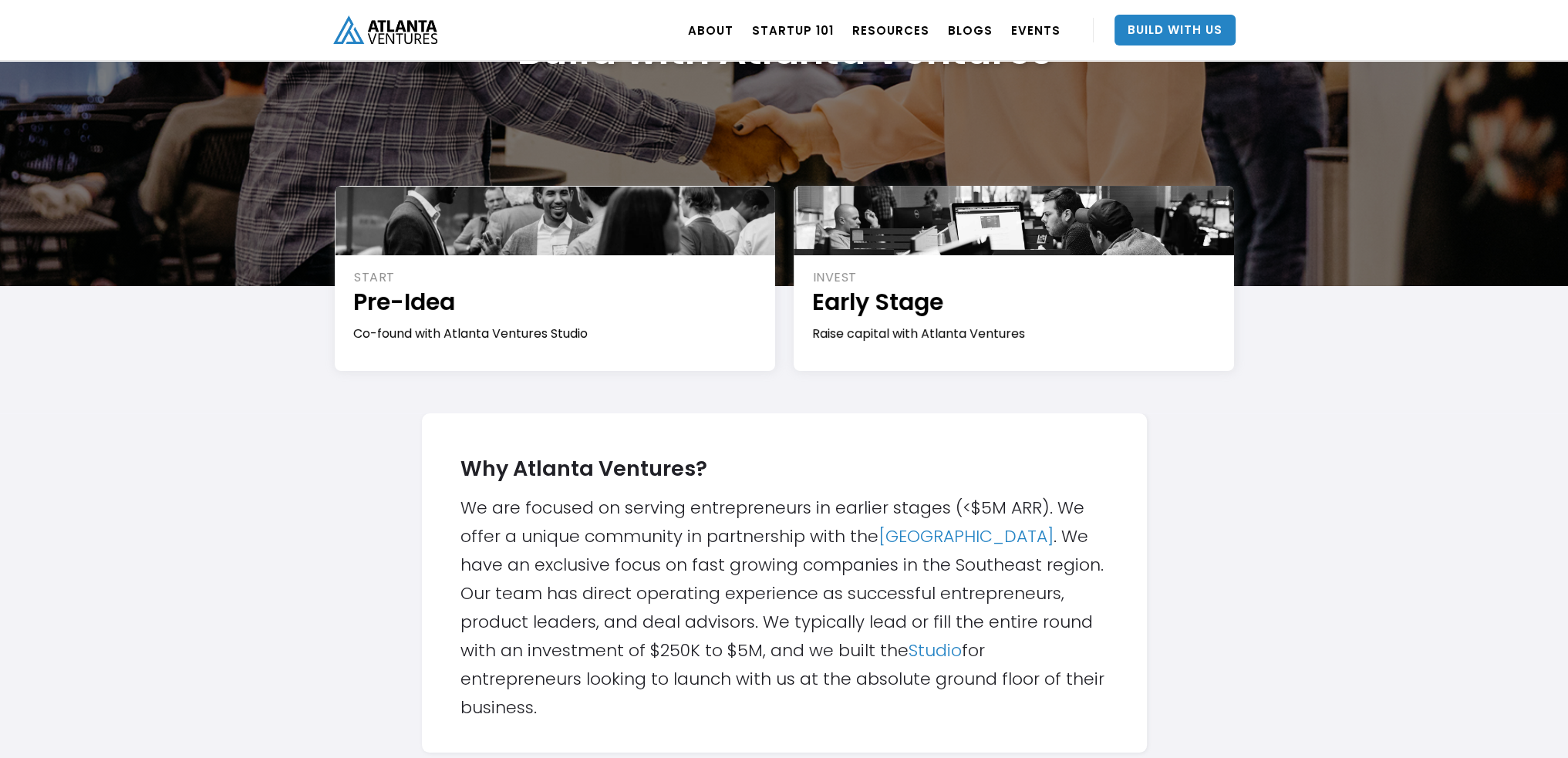
scroll to position [77, 0]
